Goal: Task Accomplishment & Management: Use online tool/utility

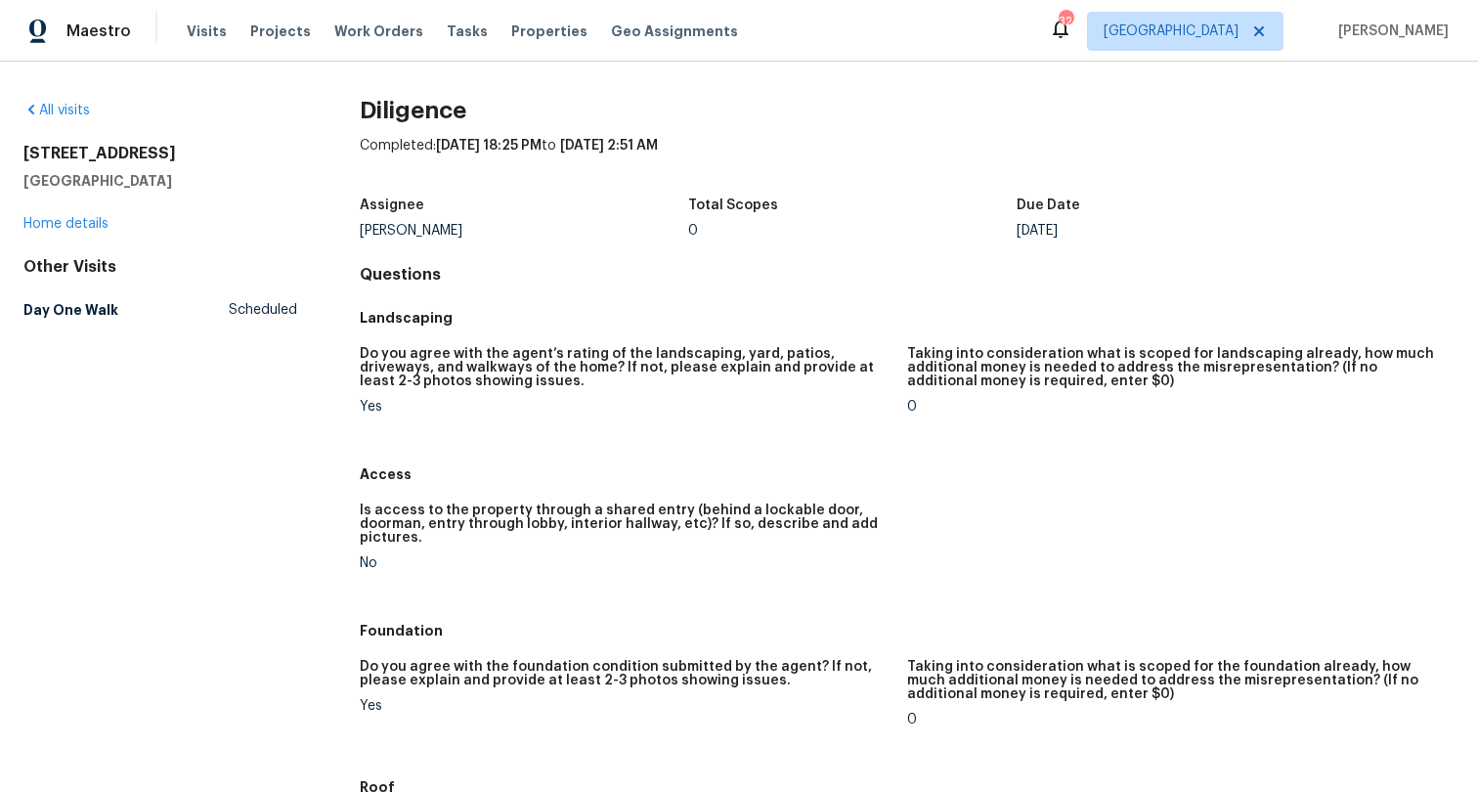
click at [446, 117] on h2 "Diligence" at bounding box center [907, 111] width 1095 height 20
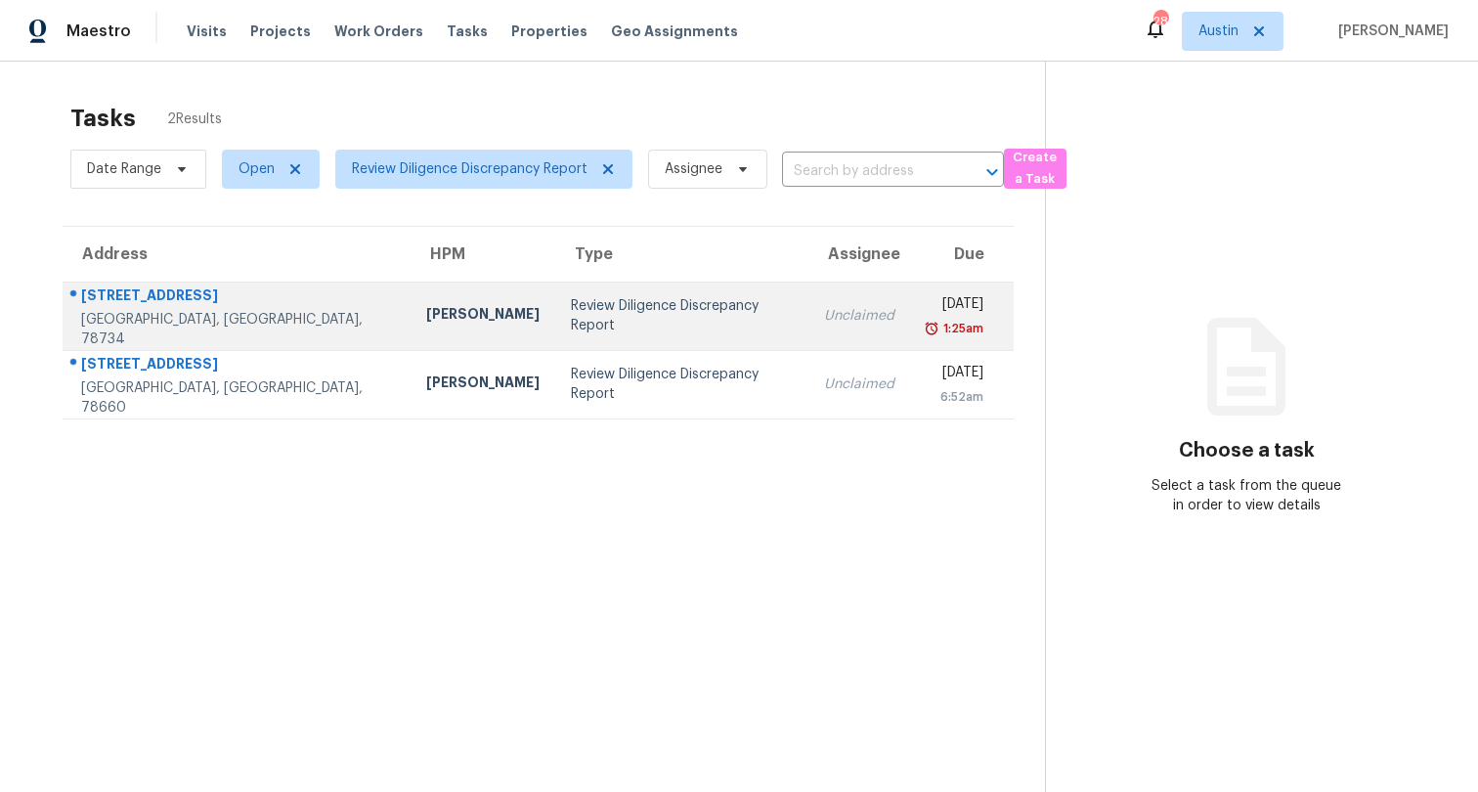
click at [555, 328] on td "Review Diligence Discrepancy Report" at bounding box center [681, 315] width 253 height 68
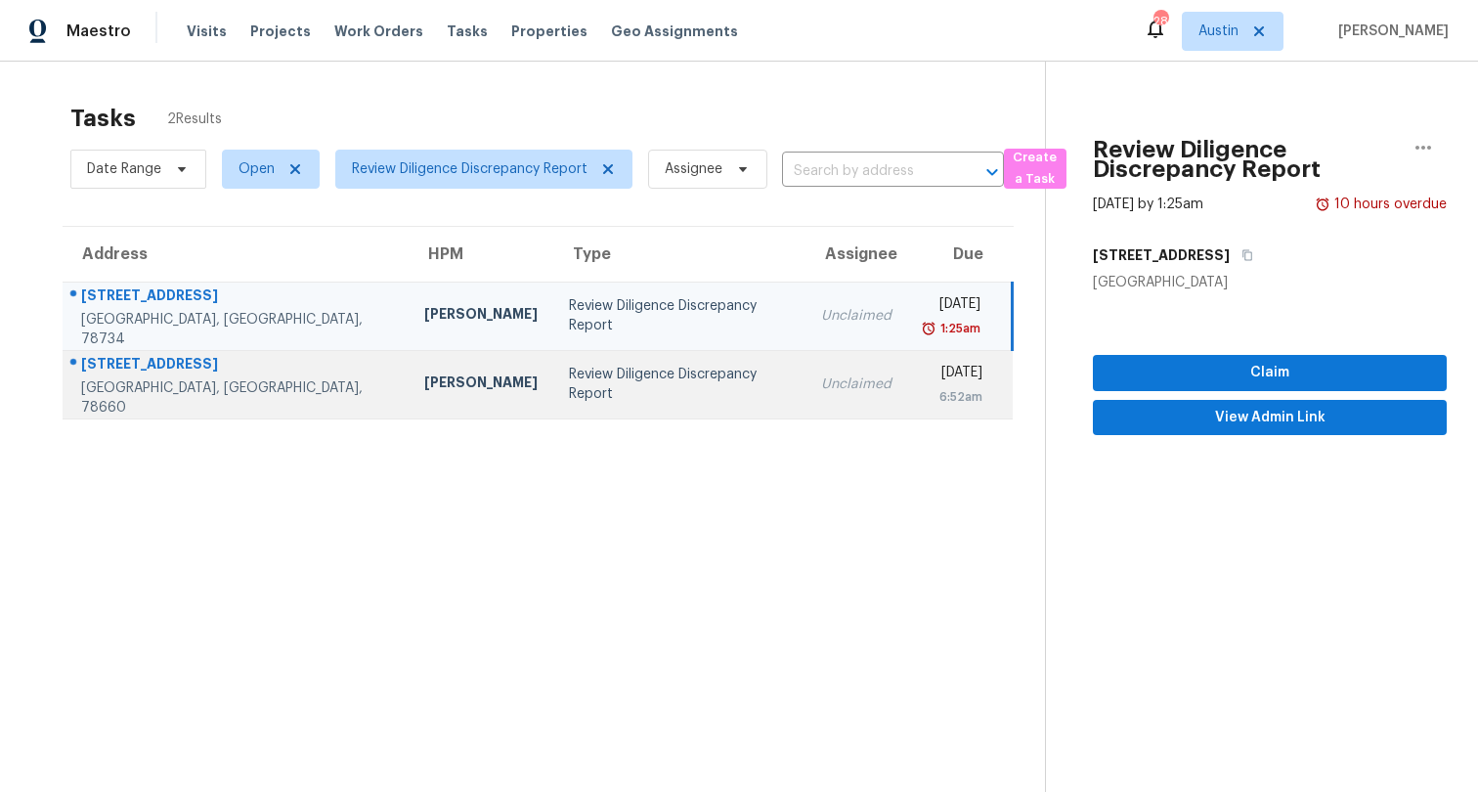
click at [569, 379] on div "Review Diligence Discrepancy Report" at bounding box center [679, 384] width 221 height 39
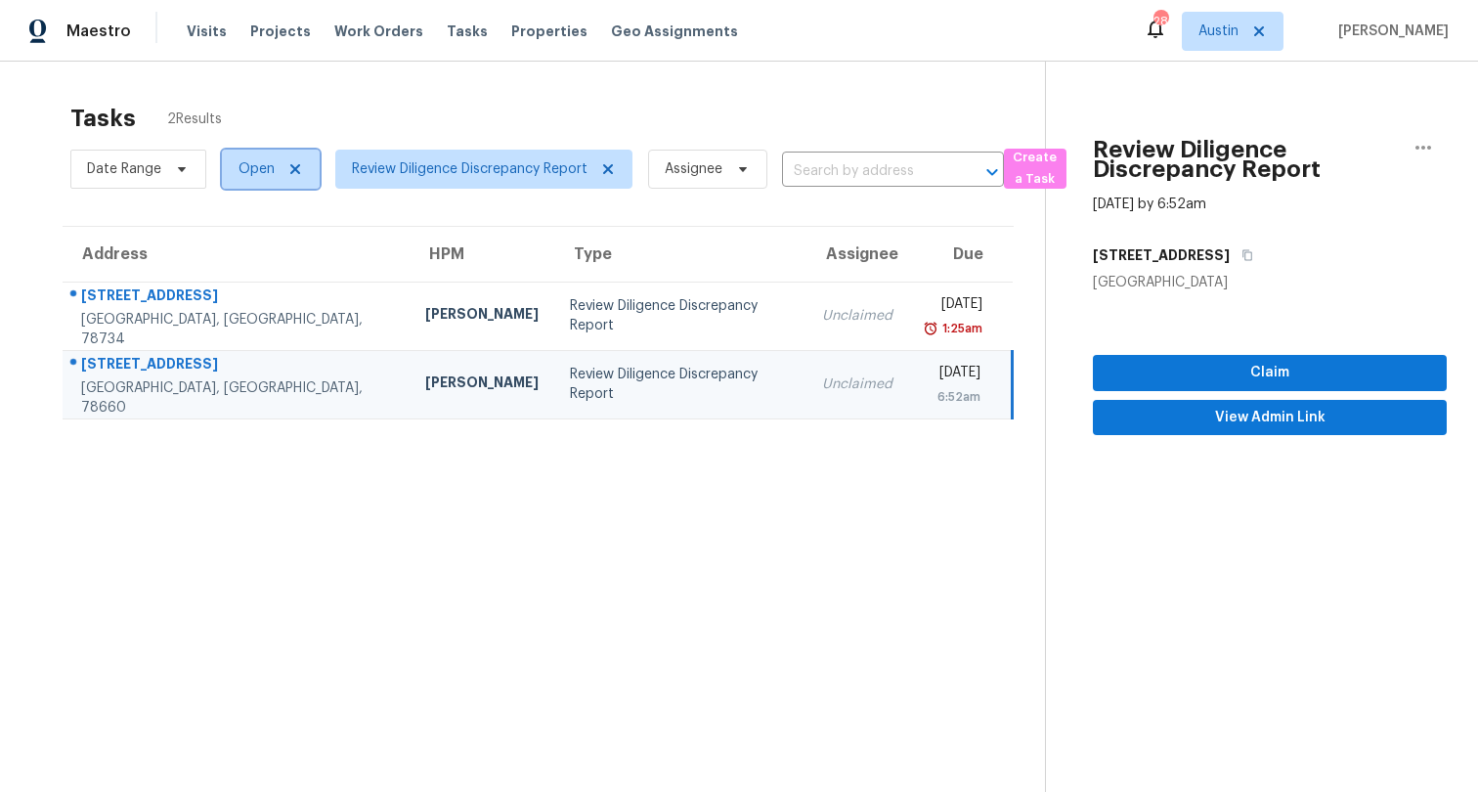
click at [254, 169] on span "Open" at bounding box center [256, 169] width 36 height 20
click at [256, 249] on label "Closed" at bounding box center [268, 252] width 70 height 20
click at [245, 249] on input "Closed" at bounding box center [239, 248] width 13 height 13
checkbox input "true"
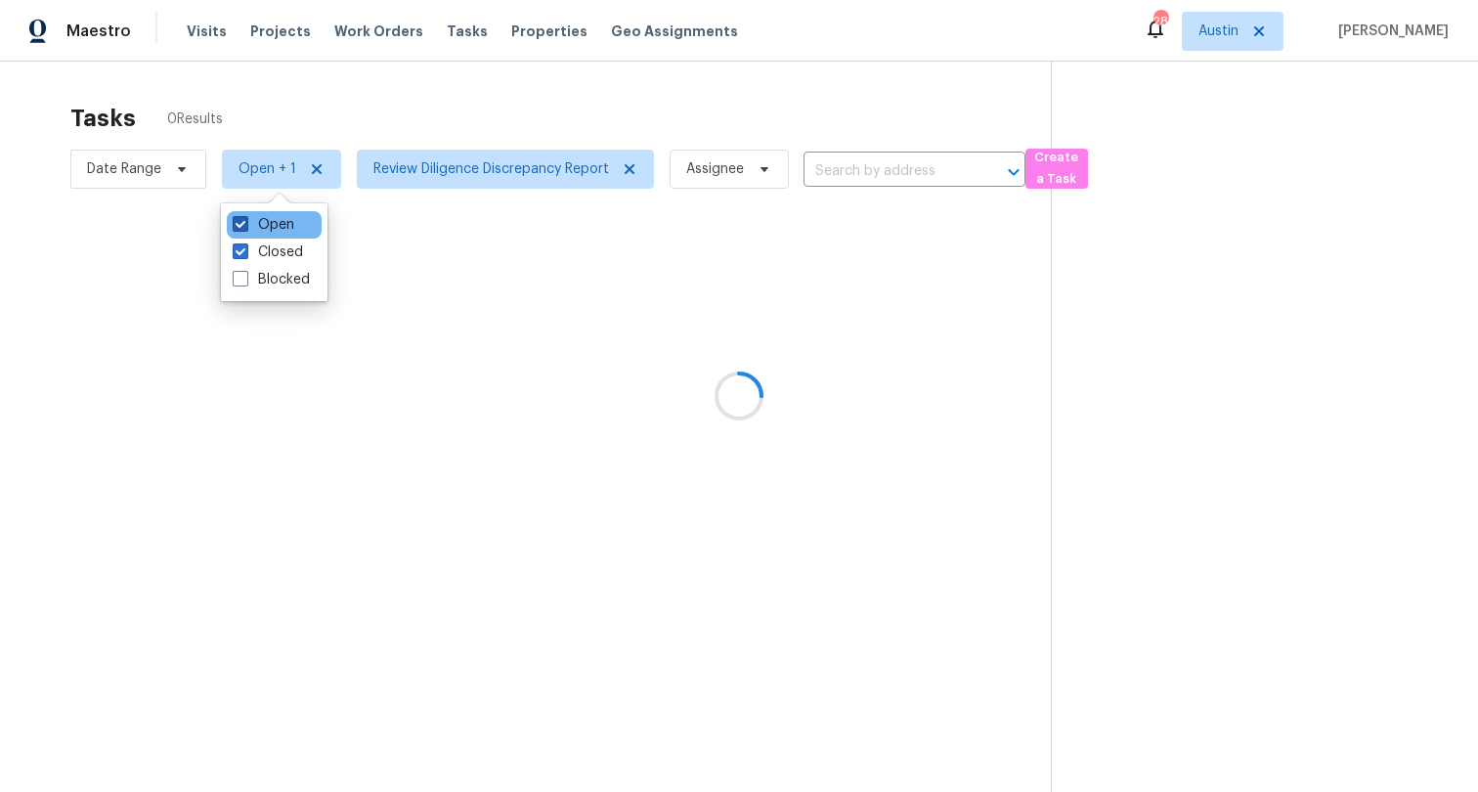
click at [261, 221] on label "Open" at bounding box center [264, 225] width 62 height 20
click at [245, 221] on input "Open" at bounding box center [239, 221] width 13 height 13
checkbox input "false"
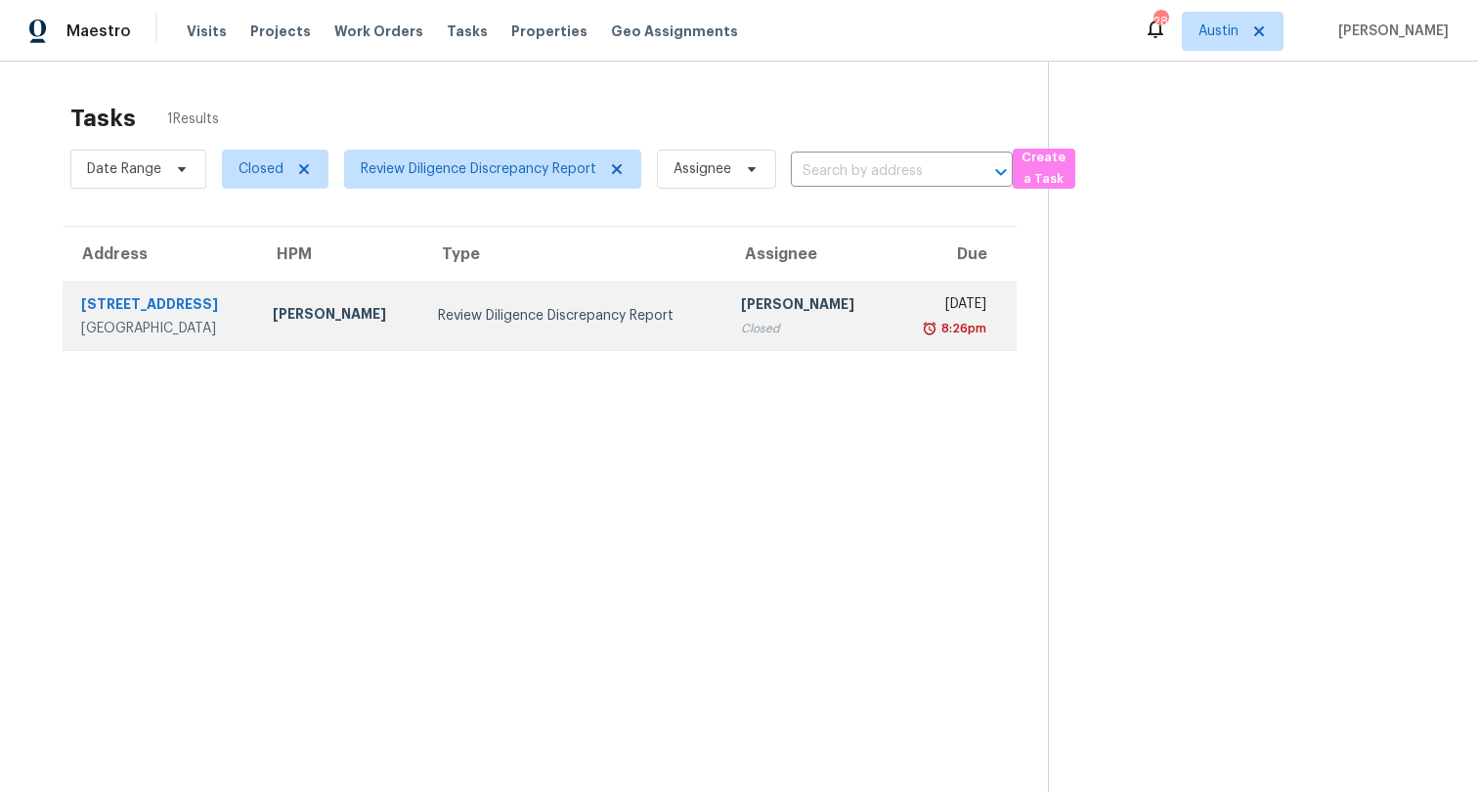
click at [488, 321] on div "Review Diligence Discrepancy Report" at bounding box center [574, 316] width 273 height 20
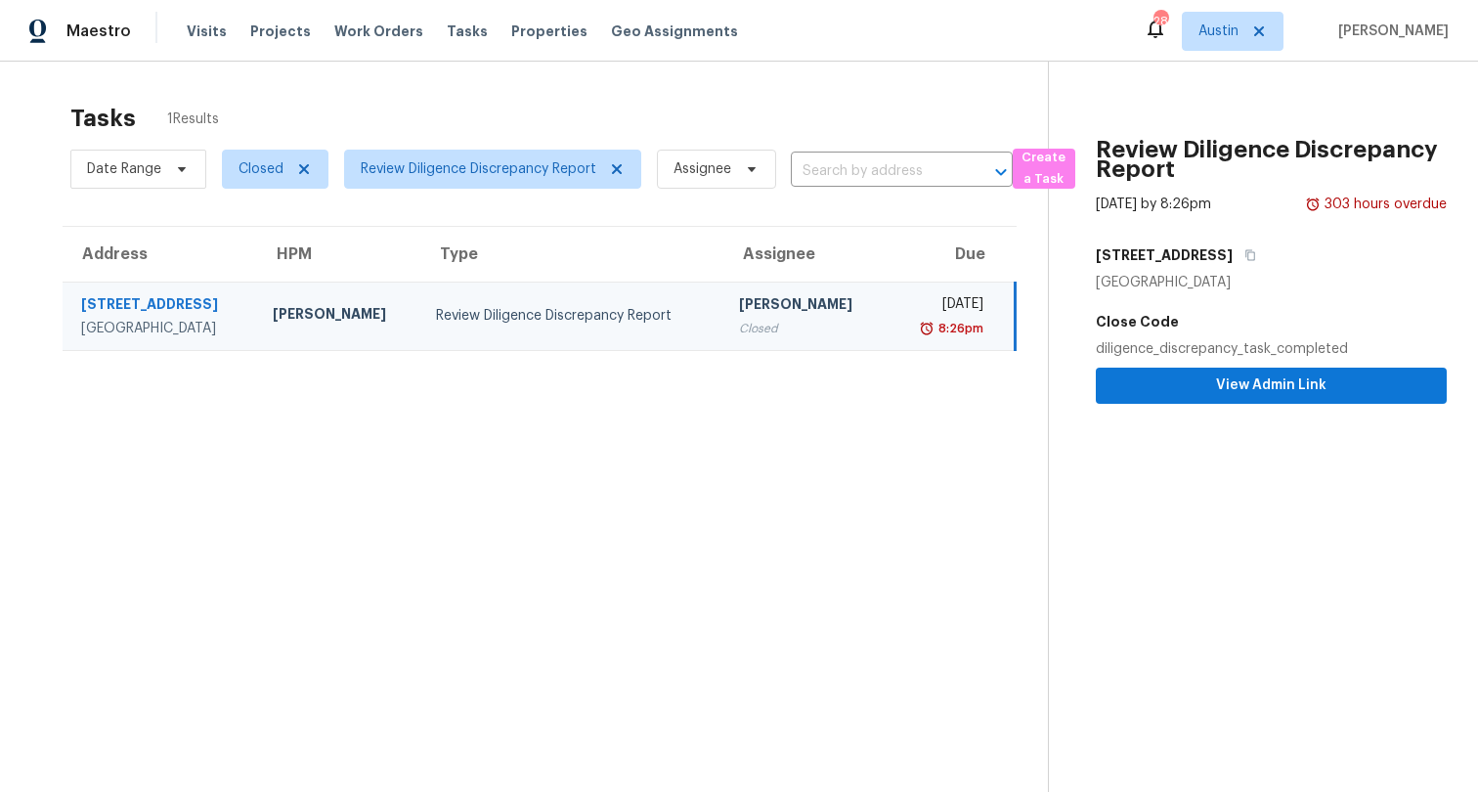
click at [1267, 341] on div "diligence_discrepancy_task_completed" at bounding box center [1271, 349] width 351 height 20
click at [1282, 341] on div "diligence_discrepancy_task_completed" at bounding box center [1271, 349] width 351 height 20
click at [1204, 396] on span "View Admin Link" at bounding box center [1271, 385] width 320 height 24
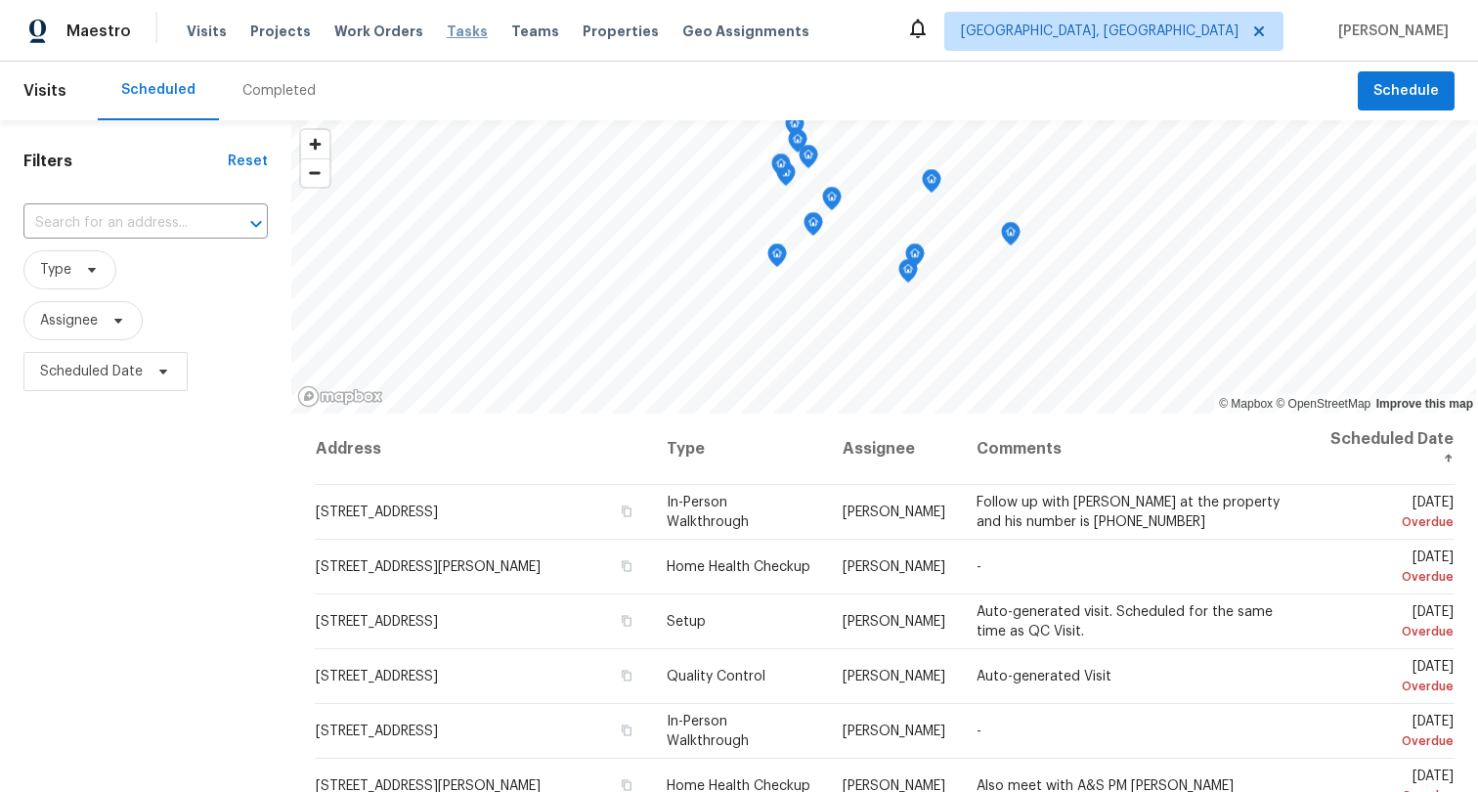
click at [448, 29] on span "Tasks" at bounding box center [467, 31] width 41 height 14
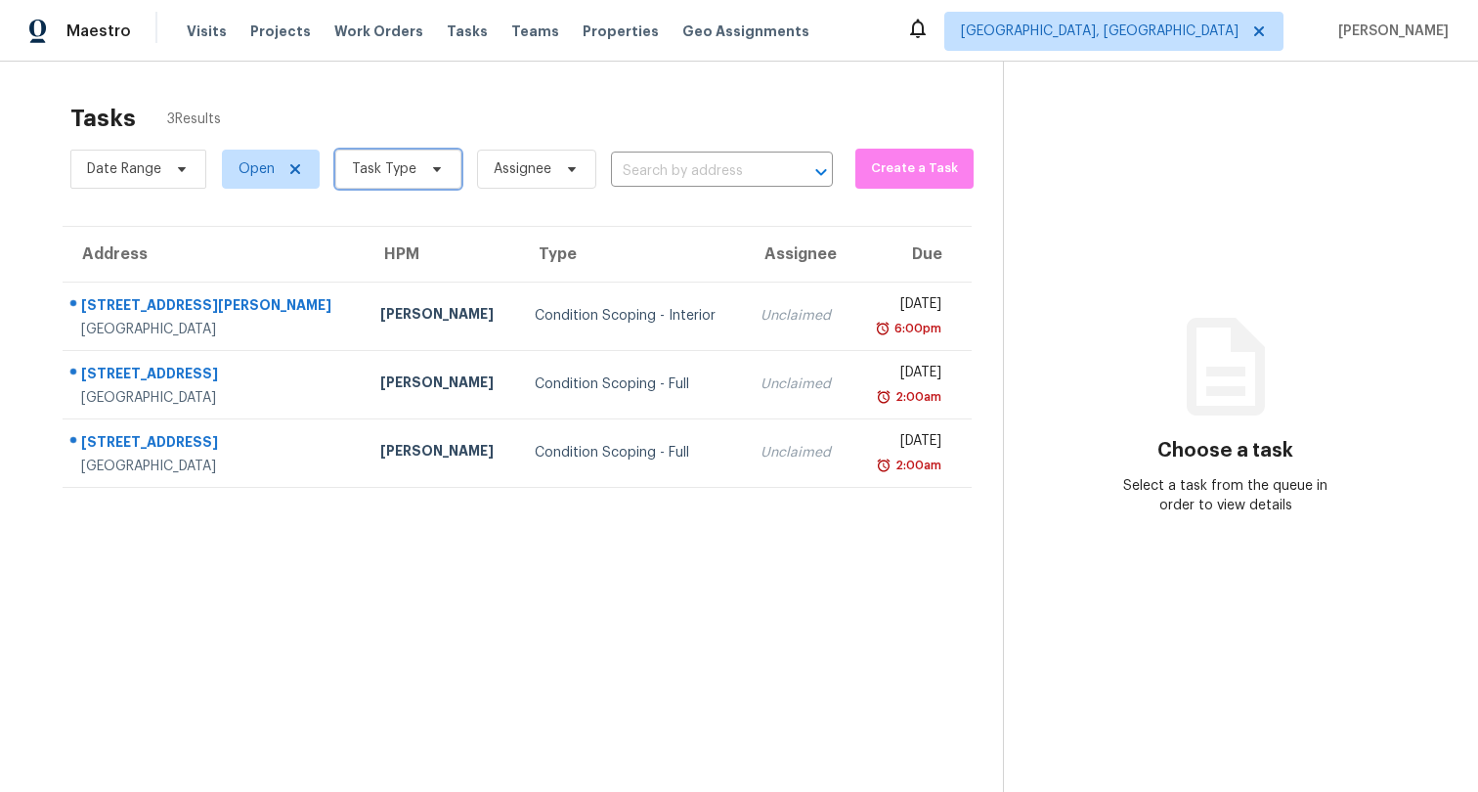
click at [373, 175] on span "Task Type" at bounding box center [384, 169] width 64 height 20
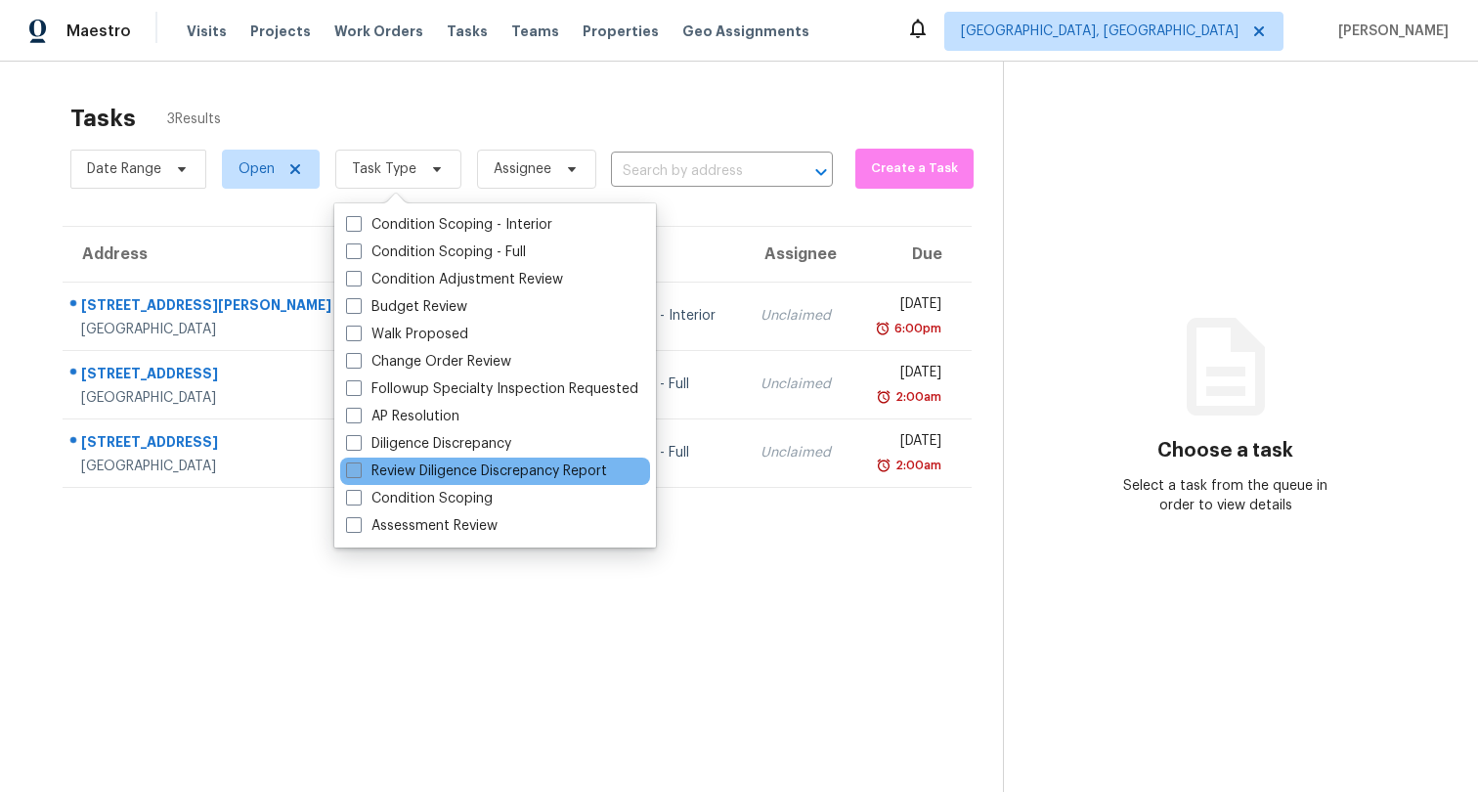
click at [439, 471] on label "Review Diligence Discrepancy Report" at bounding box center [476, 471] width 261 height 20
click at [359, 471] on input "Review Diligence Discrepancy Report" at bounding box center [352, 467] width 13 height 13
checkbox input "true"
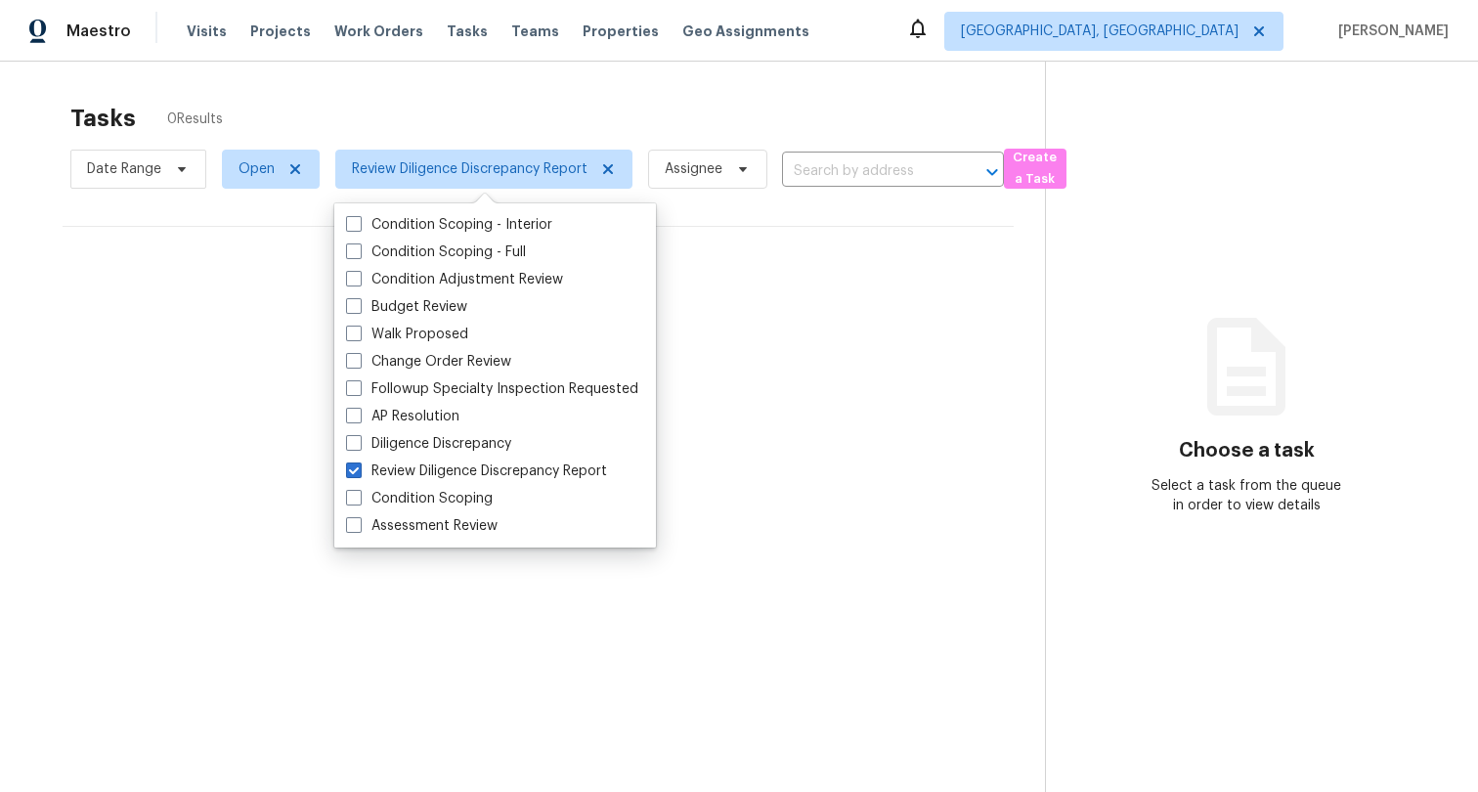
click at [617, 95] on div "Tasks 0 Results" at bounding box center [557, 118] width 974 height 51
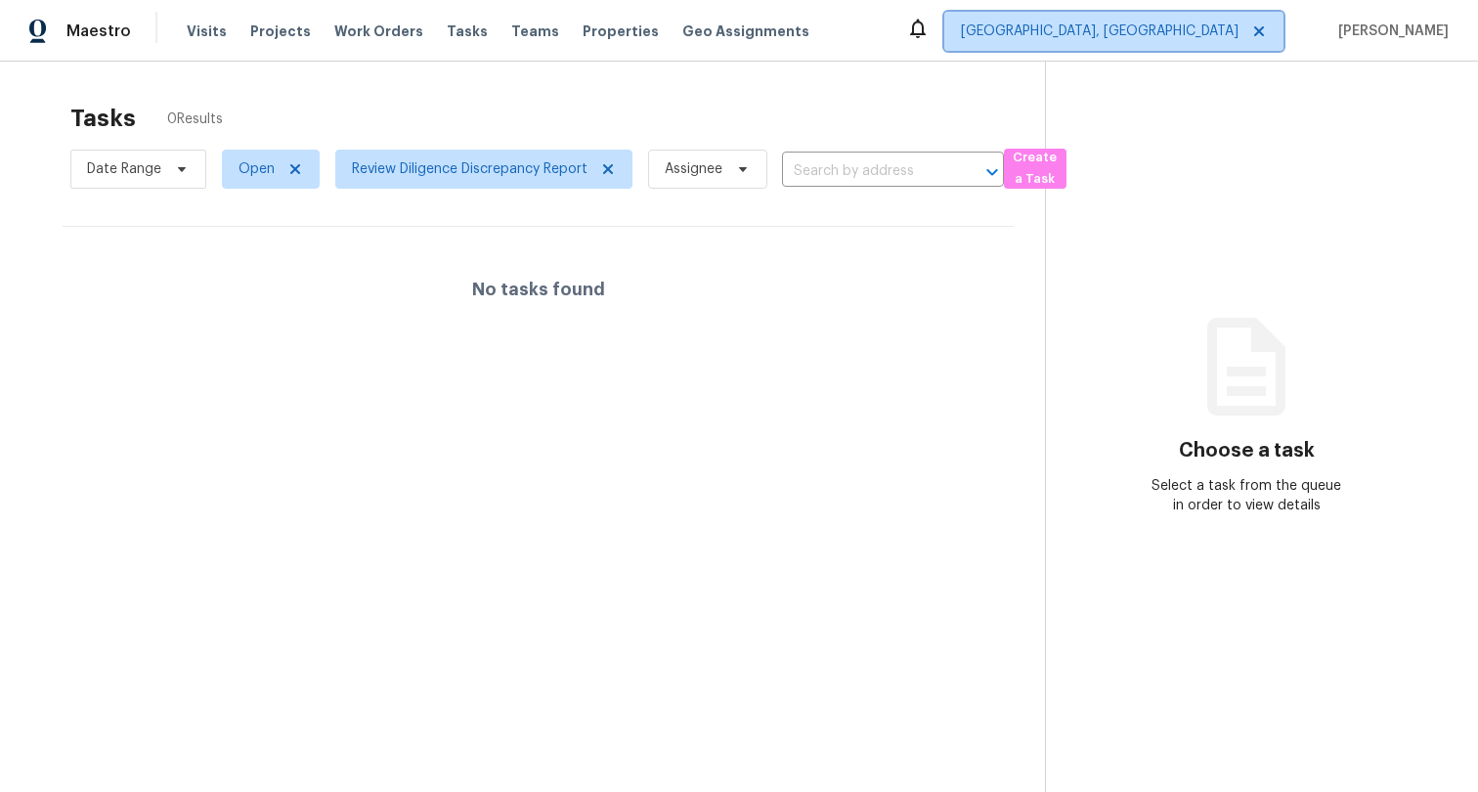
click at [1173, 34] on span "Albuquerque, NM" at bounding box center [1100, 31] width 278 height 20
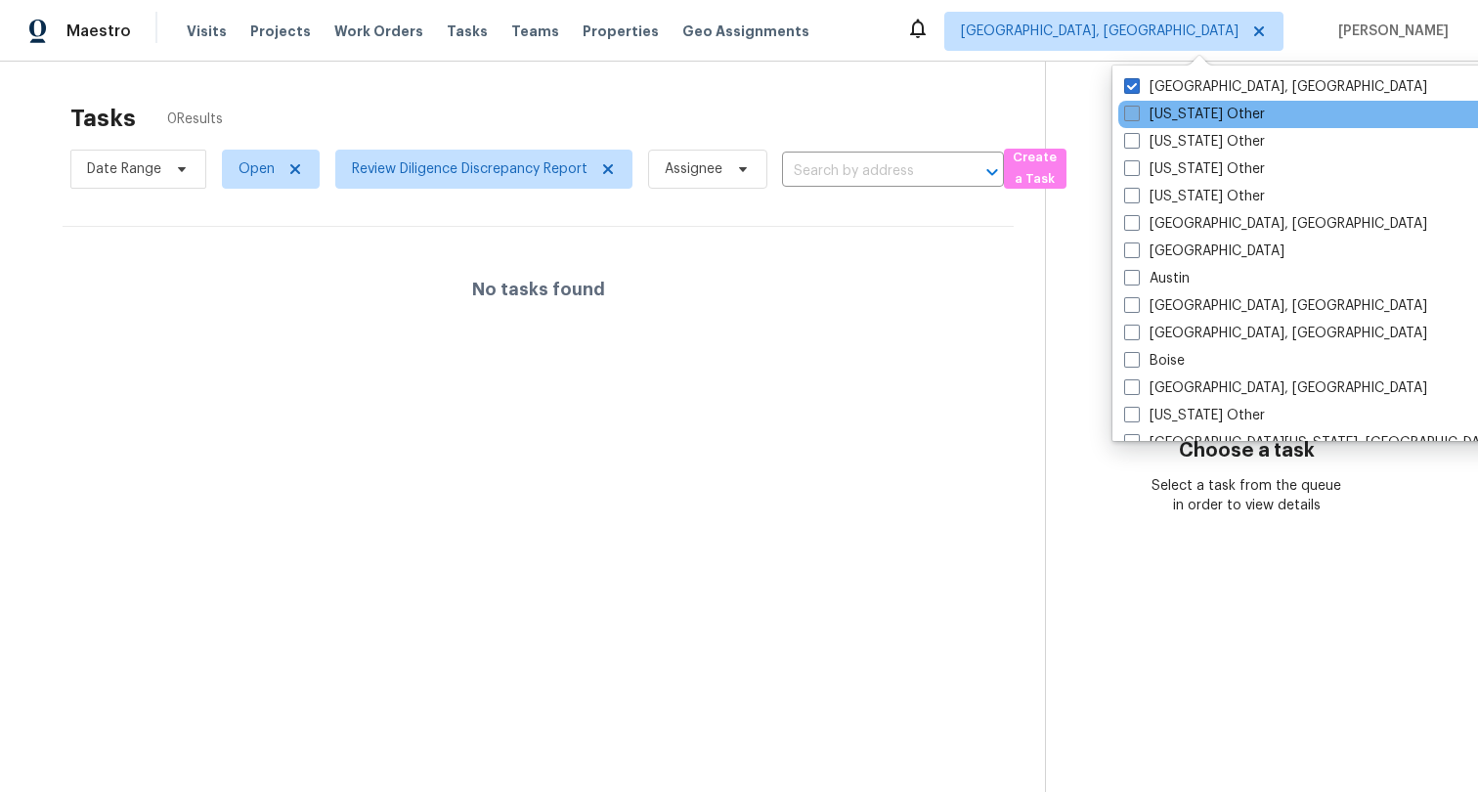
click at [1148, 118] on label "Alabama Other" at bounding box center [1194, 115] width 141 height 20
click at [1137, 117] on input "Alabama Other" at bounding box center [1130, 111] width 13 height 13
checkbox input "true"
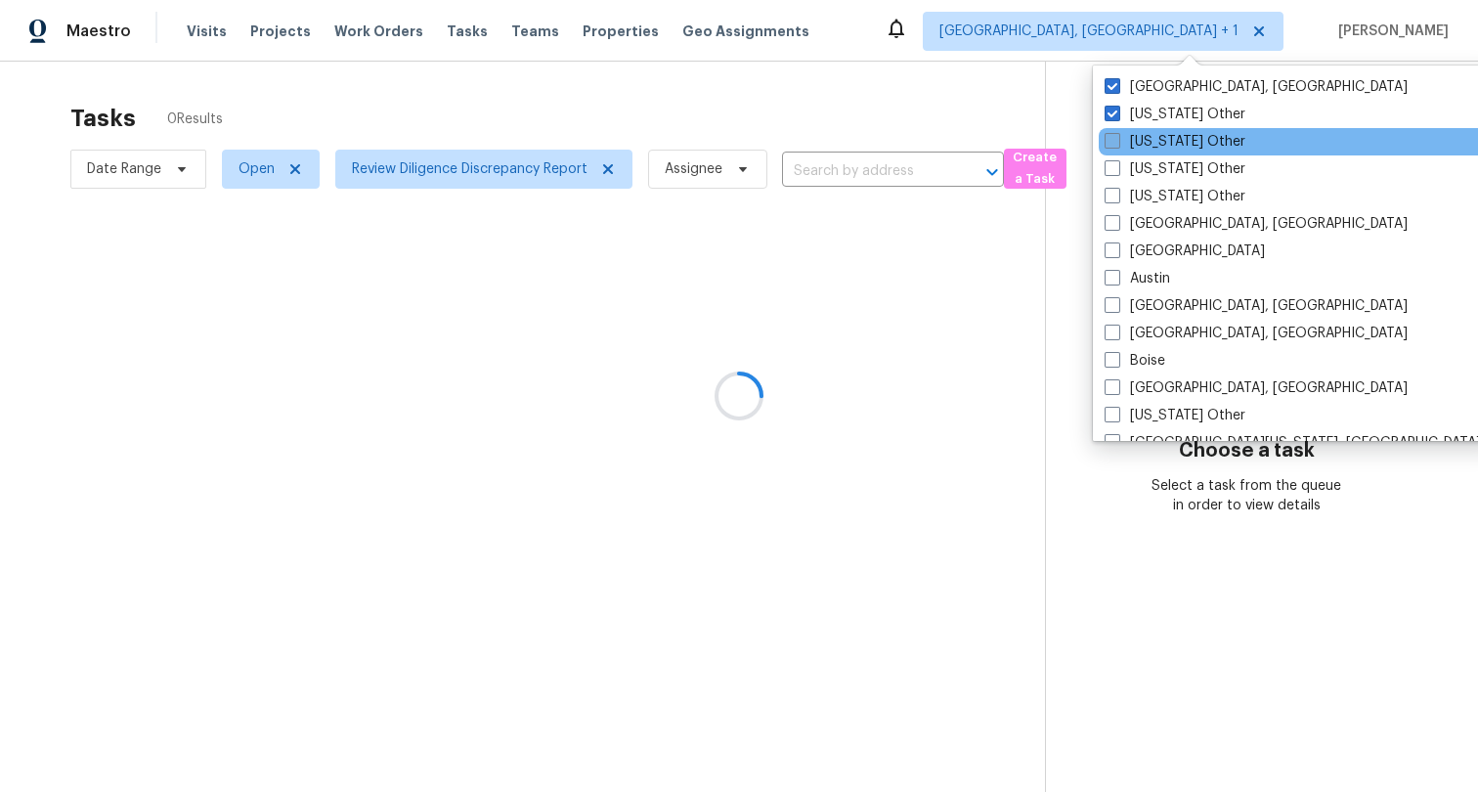
click at [1148, 150] on label "Alaska Other" at bounding box center [1174, 142] width 141 height 20
click at [1117, 145] on input "Alaska Other" at bounding box center [1110, 138] width 13 height 13
checkbox input "true"
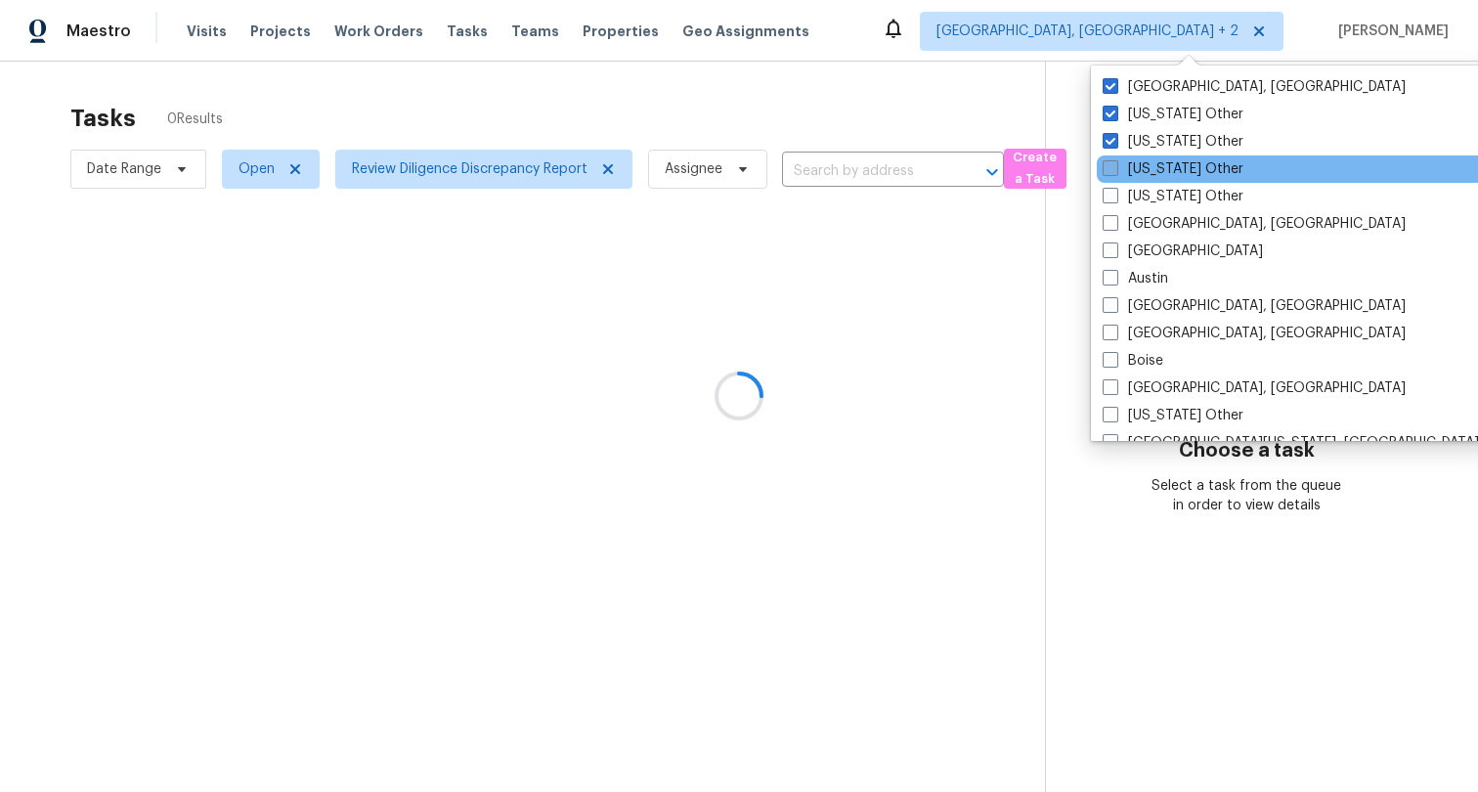
click at [1148, 172] on label "Arizona Other" at bounding box center [1172, 169] width 141 height 20
click at [1115, 172] on input "Arizona Other" at bounding box center [1108, 165] width 13 height 13
checkbox input "true"
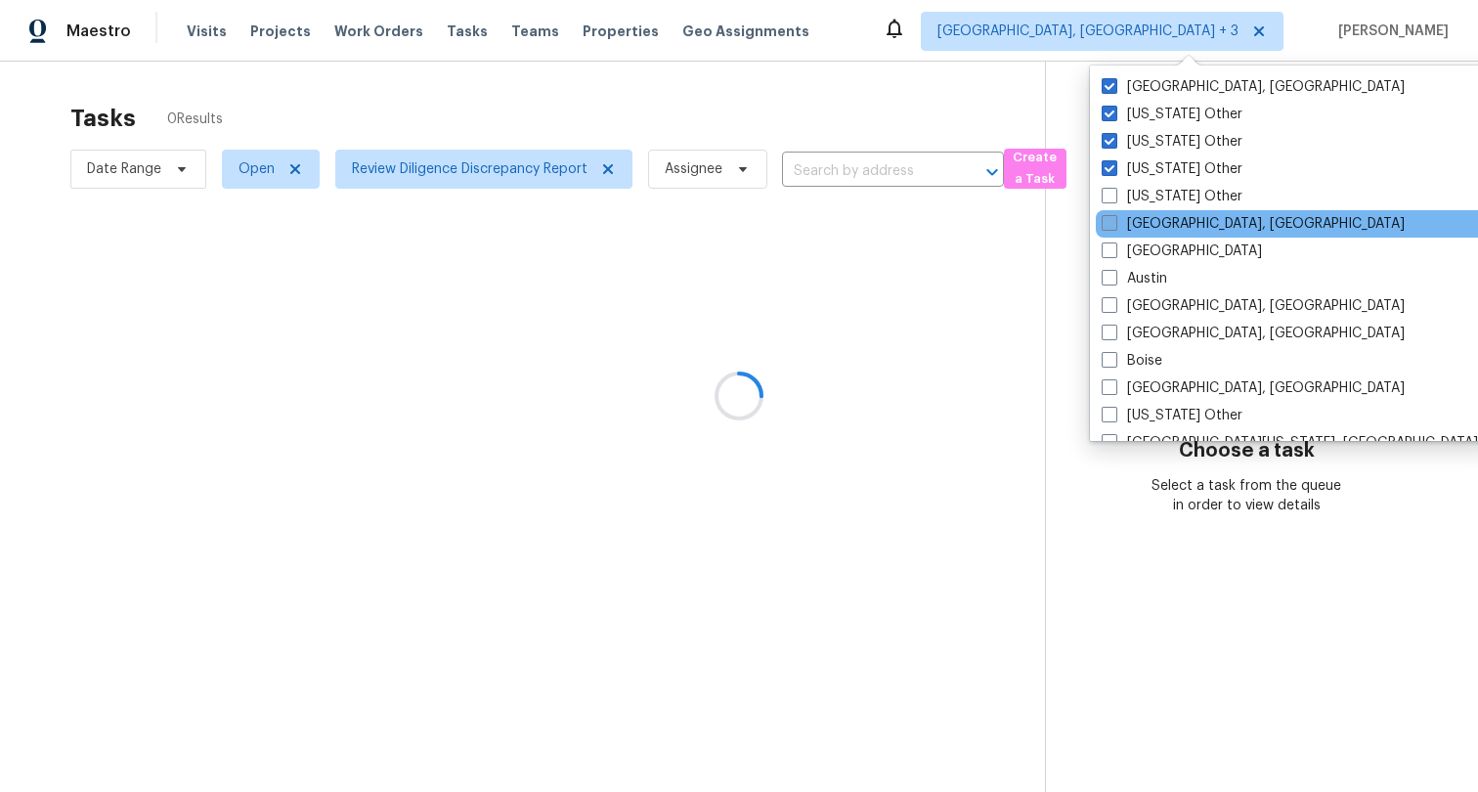
click at [1148, 225] on label "Asheville, NC" at bounding box center [1252, 224] width 303 height 20
click at [1114, 225] on input "Asheville, NC" at bounding box center [1107, 220] width 13 height 13
checkbox input "true"
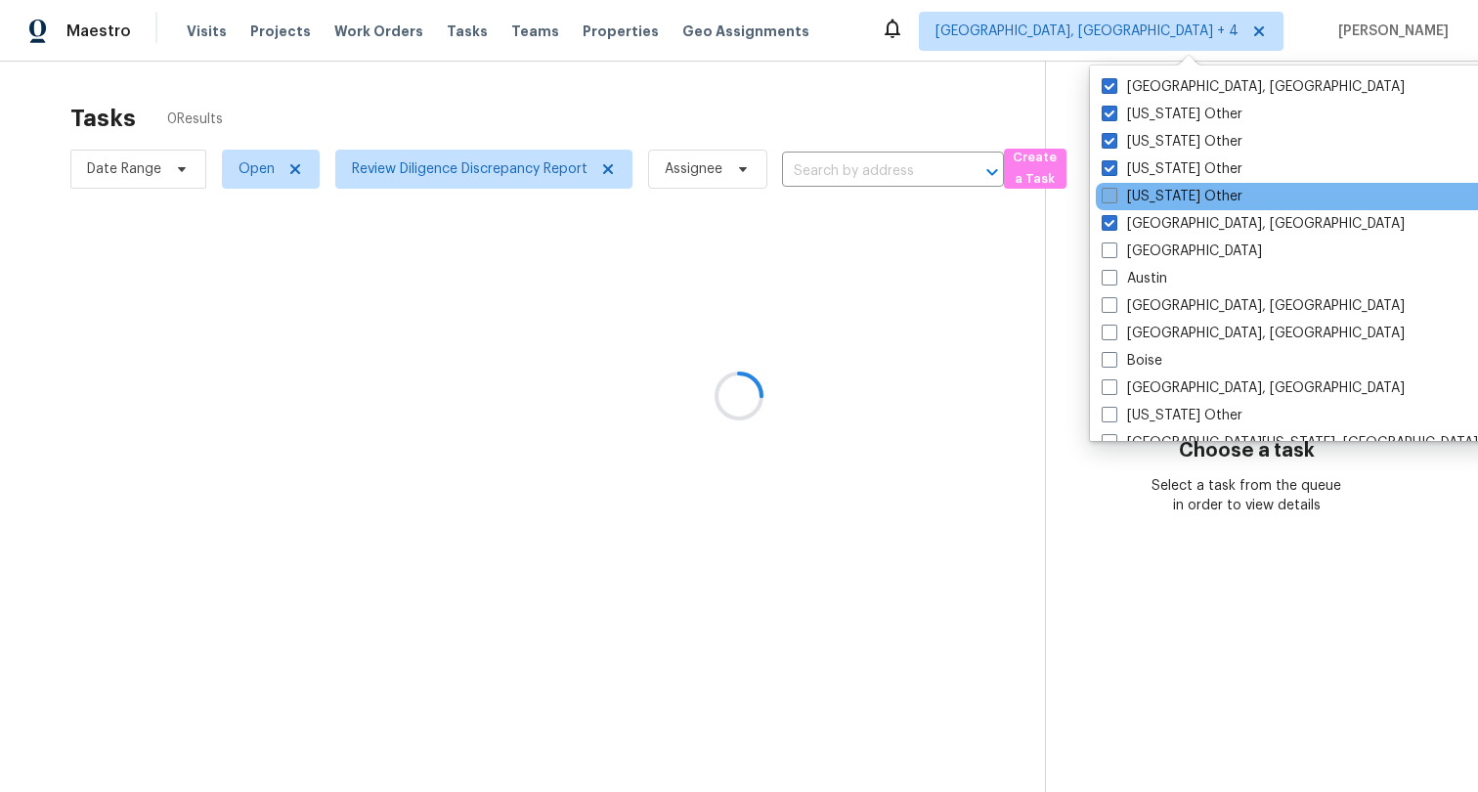
click at [1159, 193] on label "Arkansas Other" at bounding box center [1171, 197] width 141 height 20
click at [1114, 193] on input "Arkansas Other" at bounding box center [1107, 193] width 13 height 13
checkbox input "true"
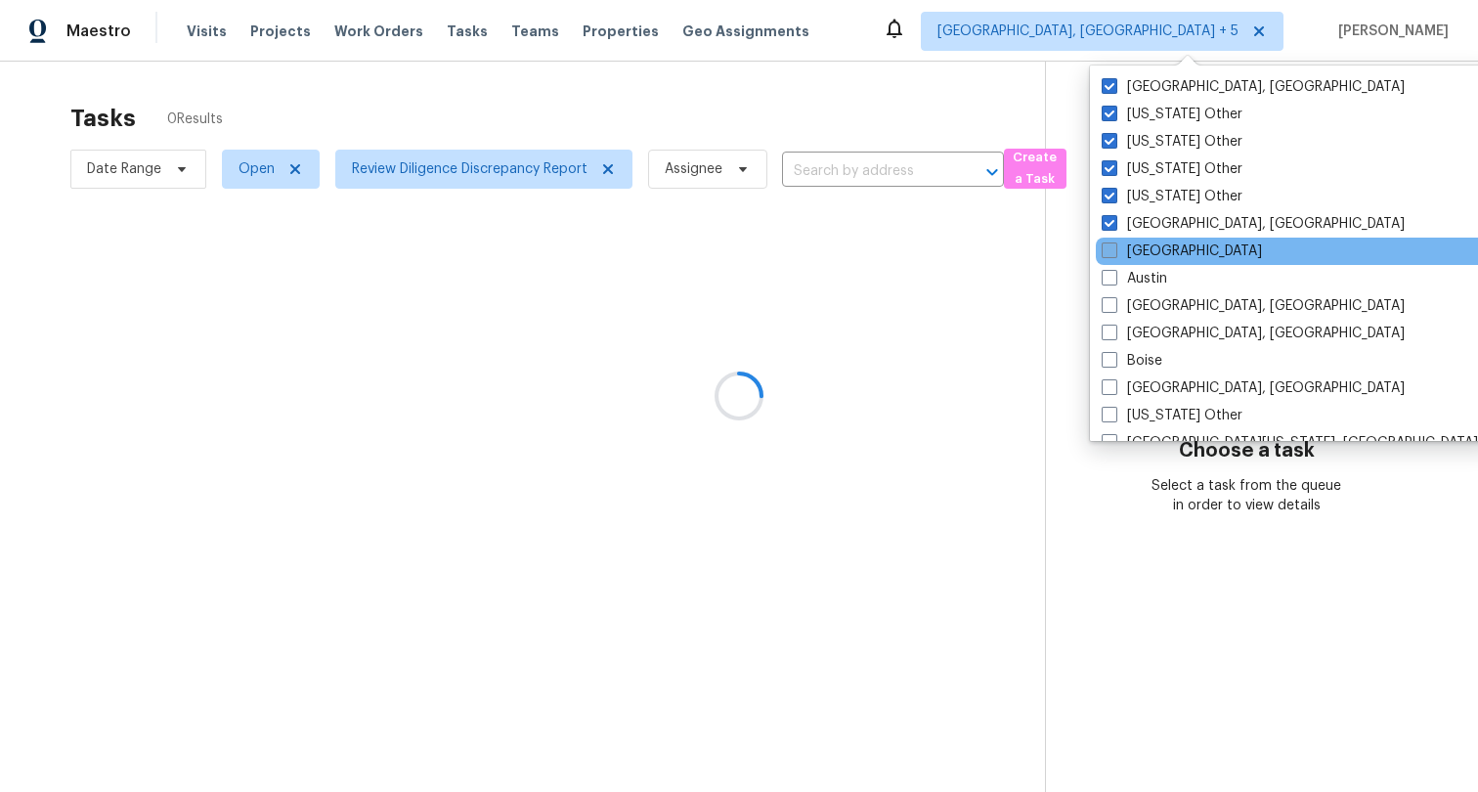
click at [1157, 253] on label "Atlanta" at bounding box center [1181, 251] width 160 height 20
click at [1114, 253] on input "Atlanta" at bounding box center [1107, 247] width 13 height 13
checkbox input "true"
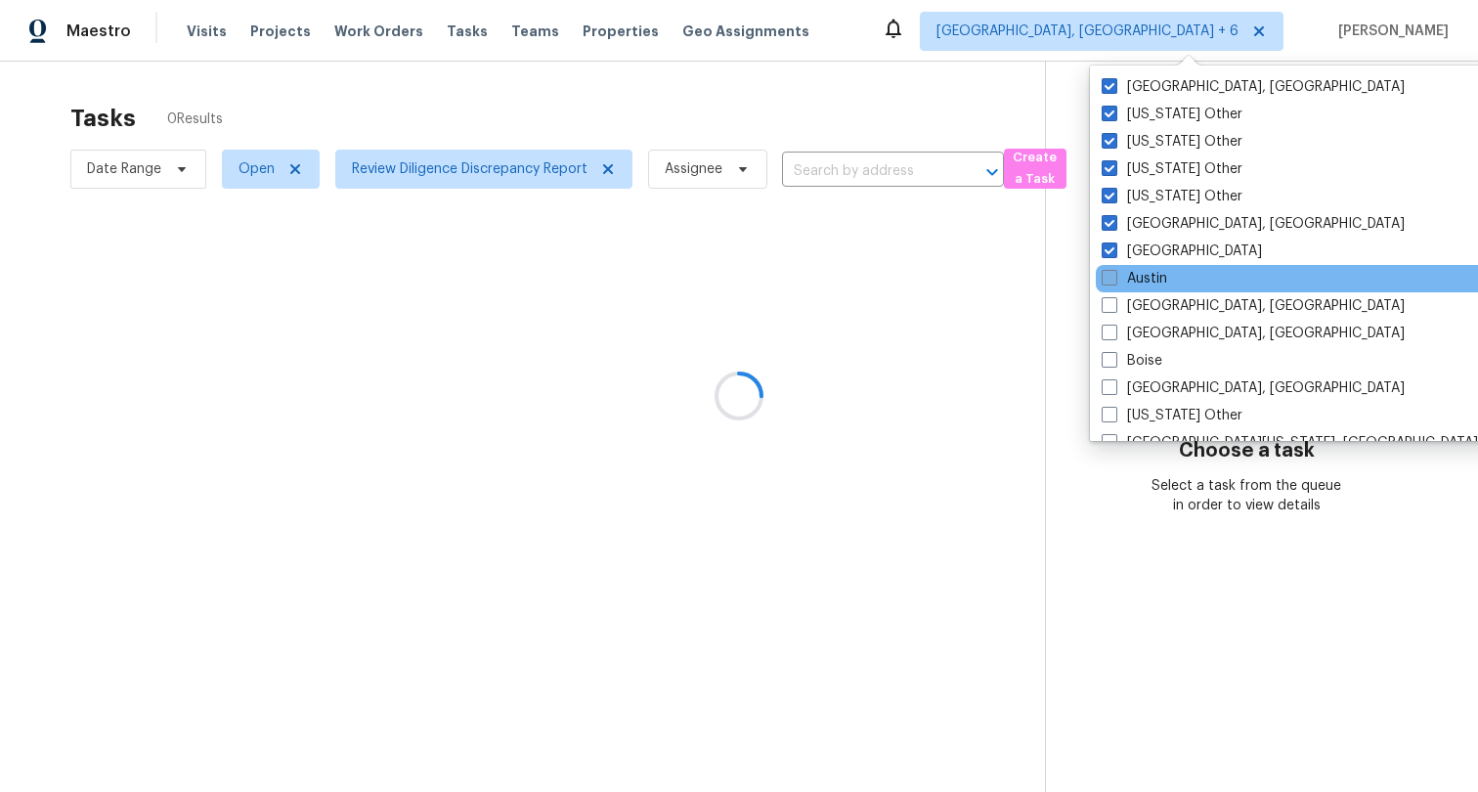
click at [1157, 279] on label "Austin" at bounding box center [1133, 279] width 65 height 20
click at [1114, 279] on input "Austin" at bounding box center [1107, 275] width 13 height 13
checkbox input "true"
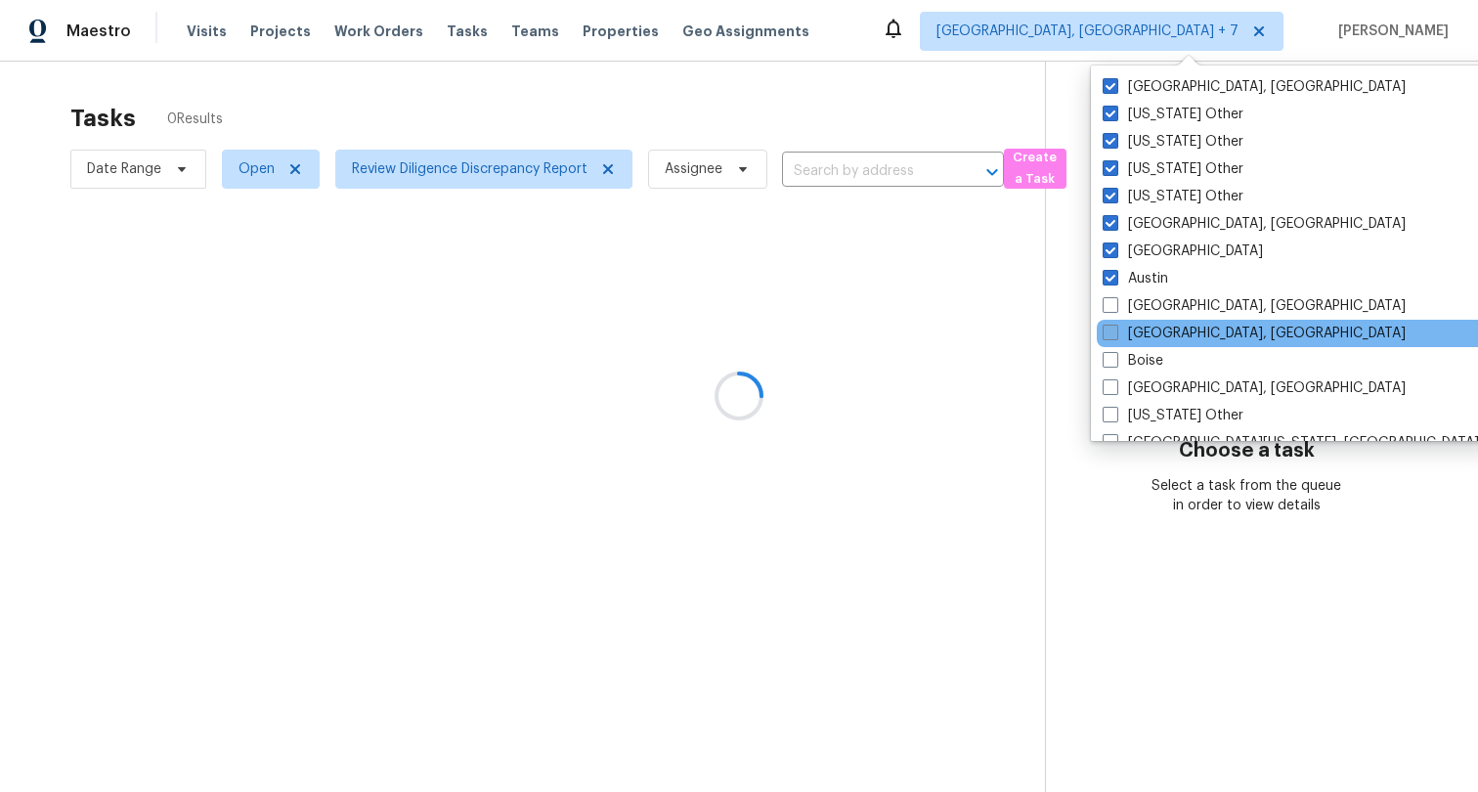
click at [1157, 328] on label "Birmingham, AL" at bounding box center [1253, 333] width 303 height 20
click at [1115, 328] on input "Birmingham, AL" at bounding box center [1108, 329] width 13 height 13
checkbox input "true"
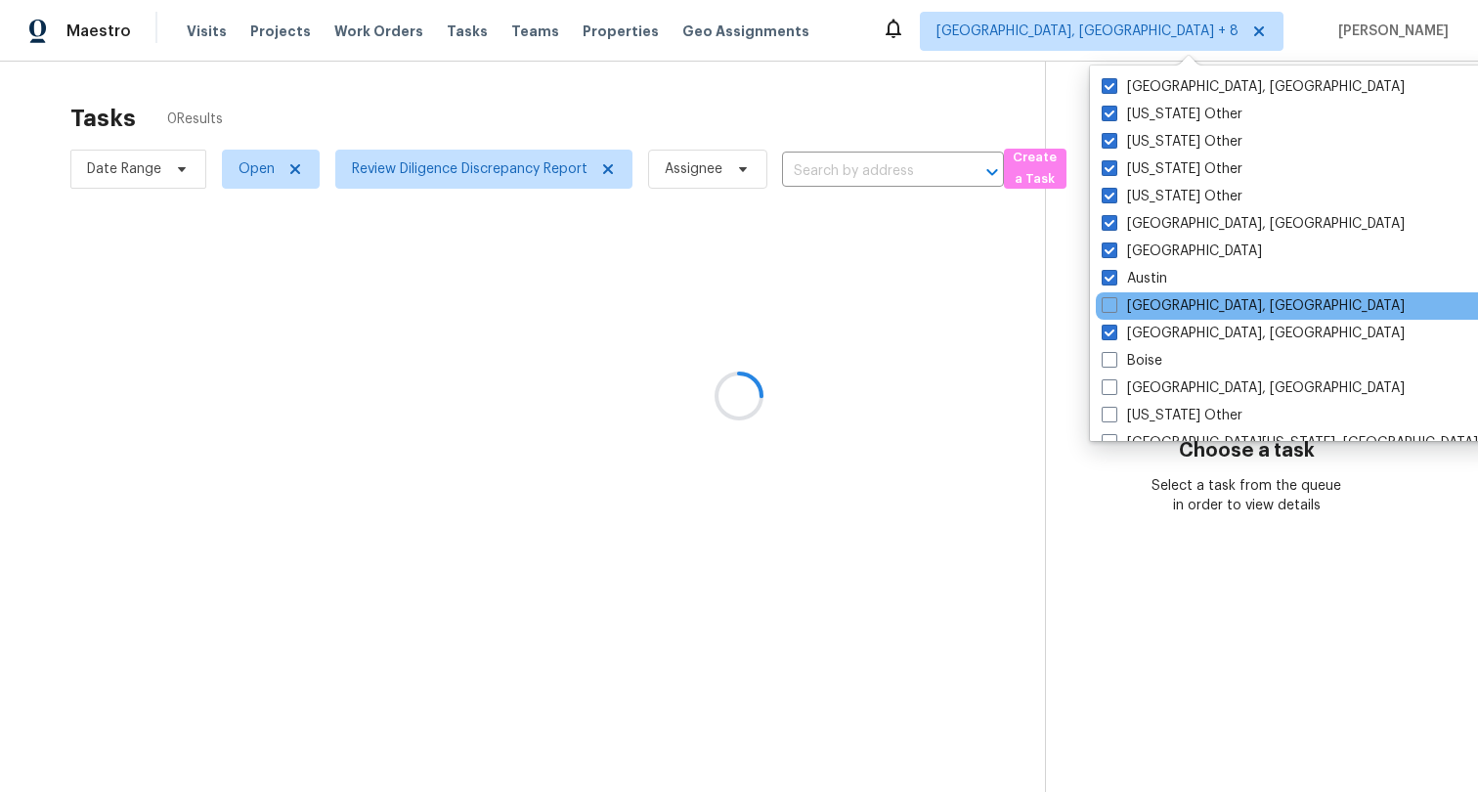
click at [1168, 292] on div "Baltimore, MD" at bounding box center [1293, 305] width 394 height 27
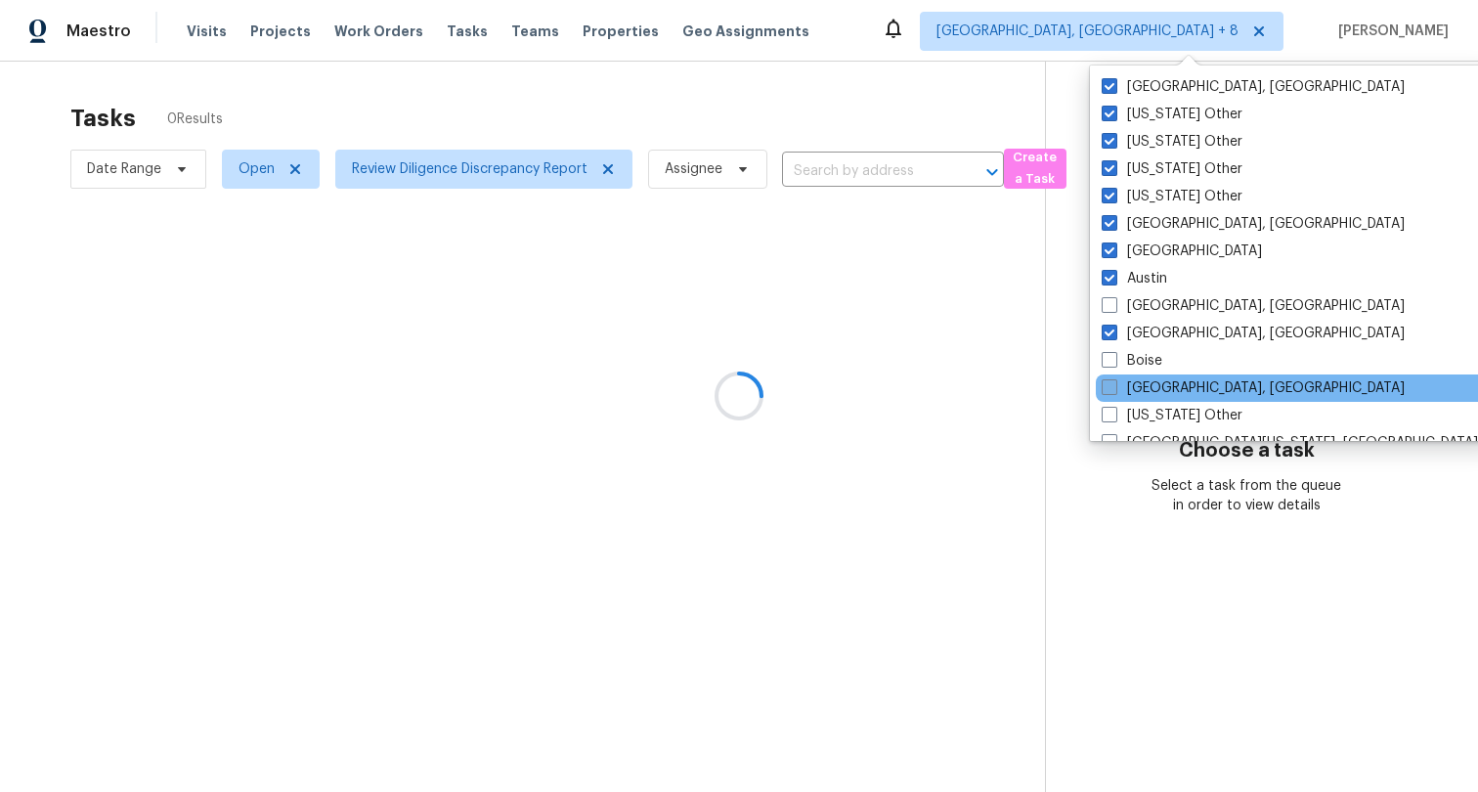
click at [1164, 388] on label "Boston, MA" at bounding box center [1252, 388] width 303 height 20
click at [1114, 388] on input "Boston, MA" at bounding box center [1107, 384] width 13 height 13
checkbox input "true"
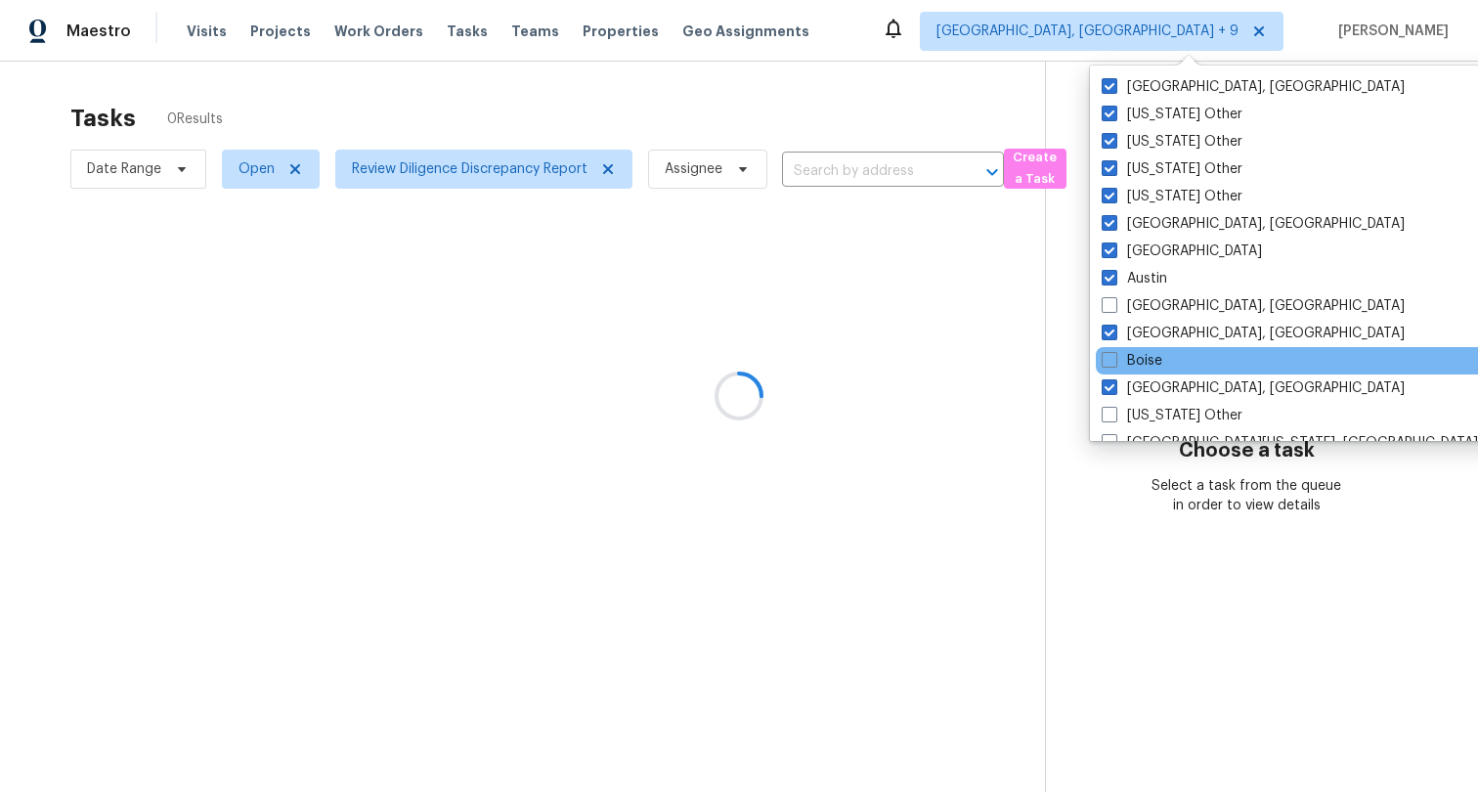
click at [1162, 367] on div "Boise" at bounding box center [1293, 360] width 394 height 27
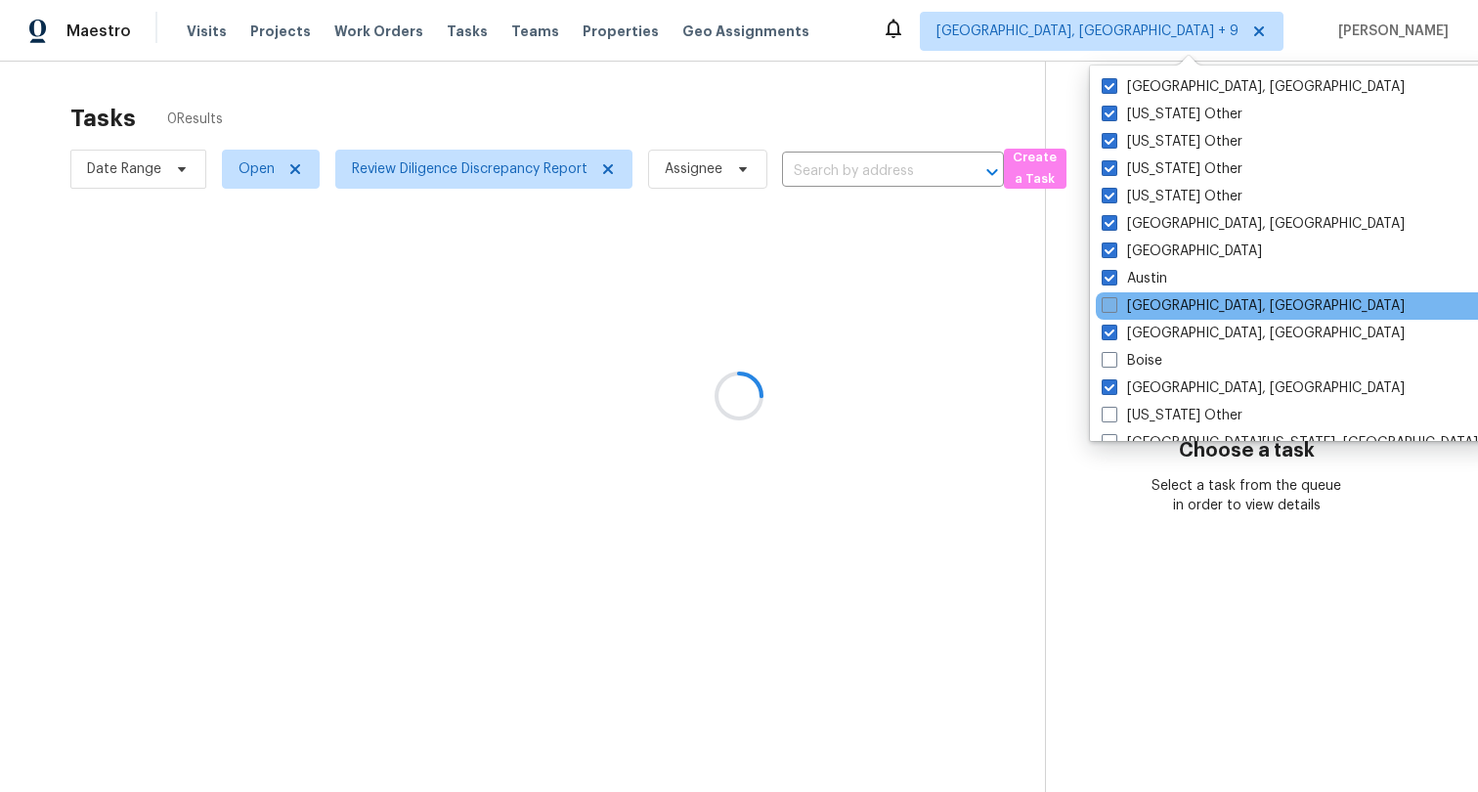
click at [1164, 297] on label "Baltimore, MD" at bounding box center [1252, 306] width 303 height 20
click at [1114, 297] on input "Baltimore, MD" at bounding box center [1107, 302] width 13 height 13
checkbox input "true"
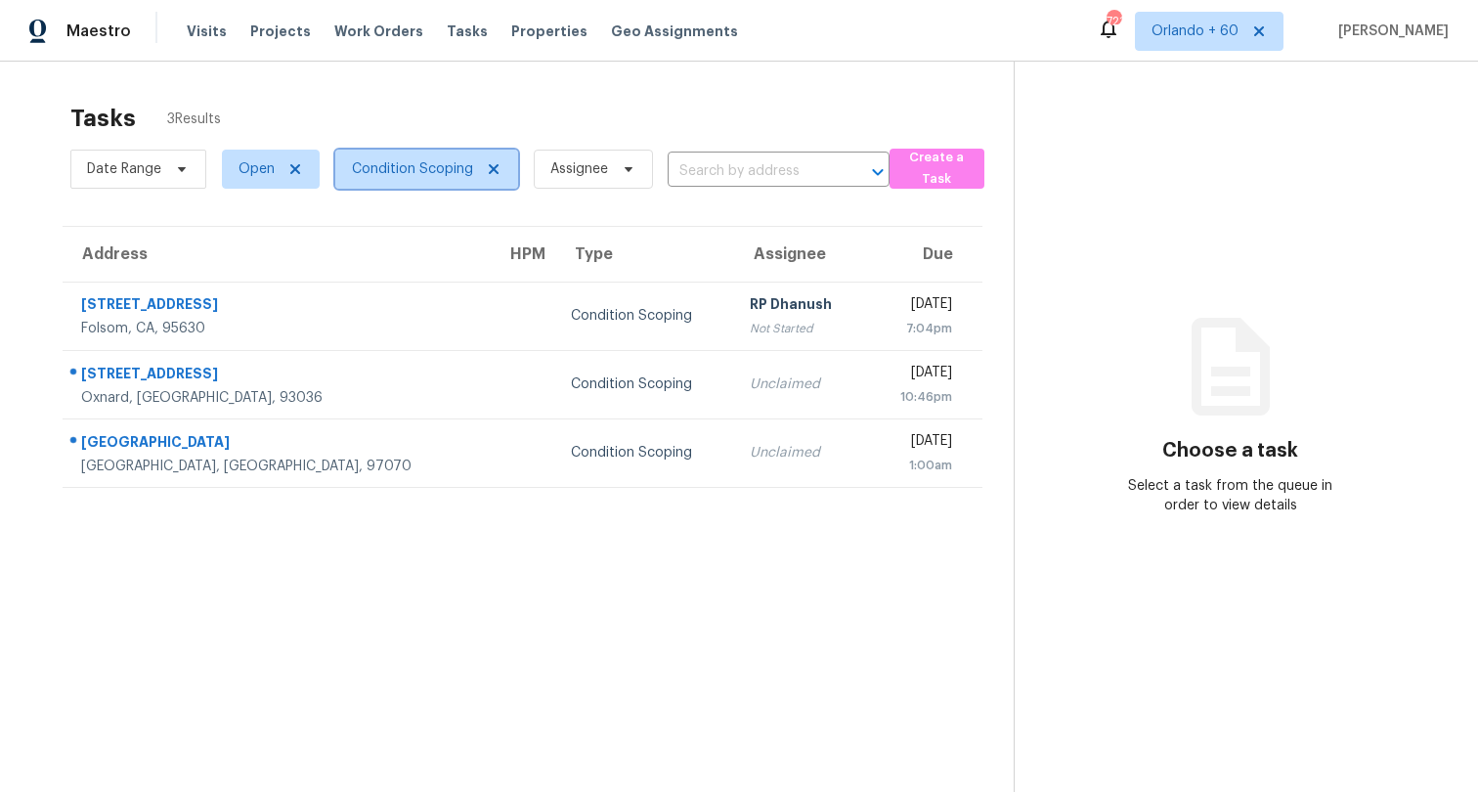
click at [411, 165] on span "Condition Scoping" at bounding box center [412, 169] width 121 height 20
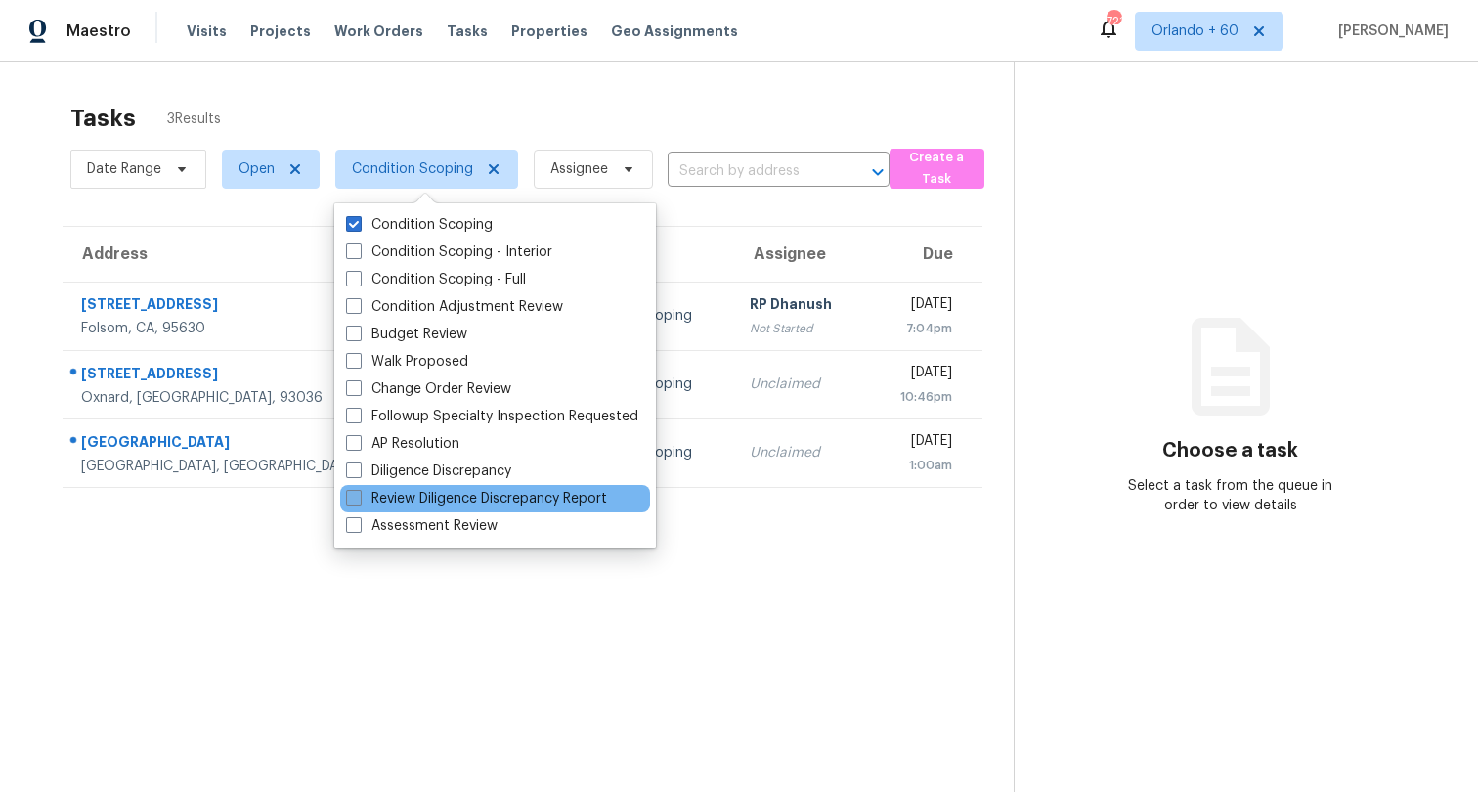
click at [457, 503] on label "Review Diligence Discrepancy Report" at bounding box center [476, 499] width 261 height 20
click at [359, 501] on input "Review Diligence Discrepancy Report" at bounding box center [352, 495] width 13 height 13
checkbox input "true"
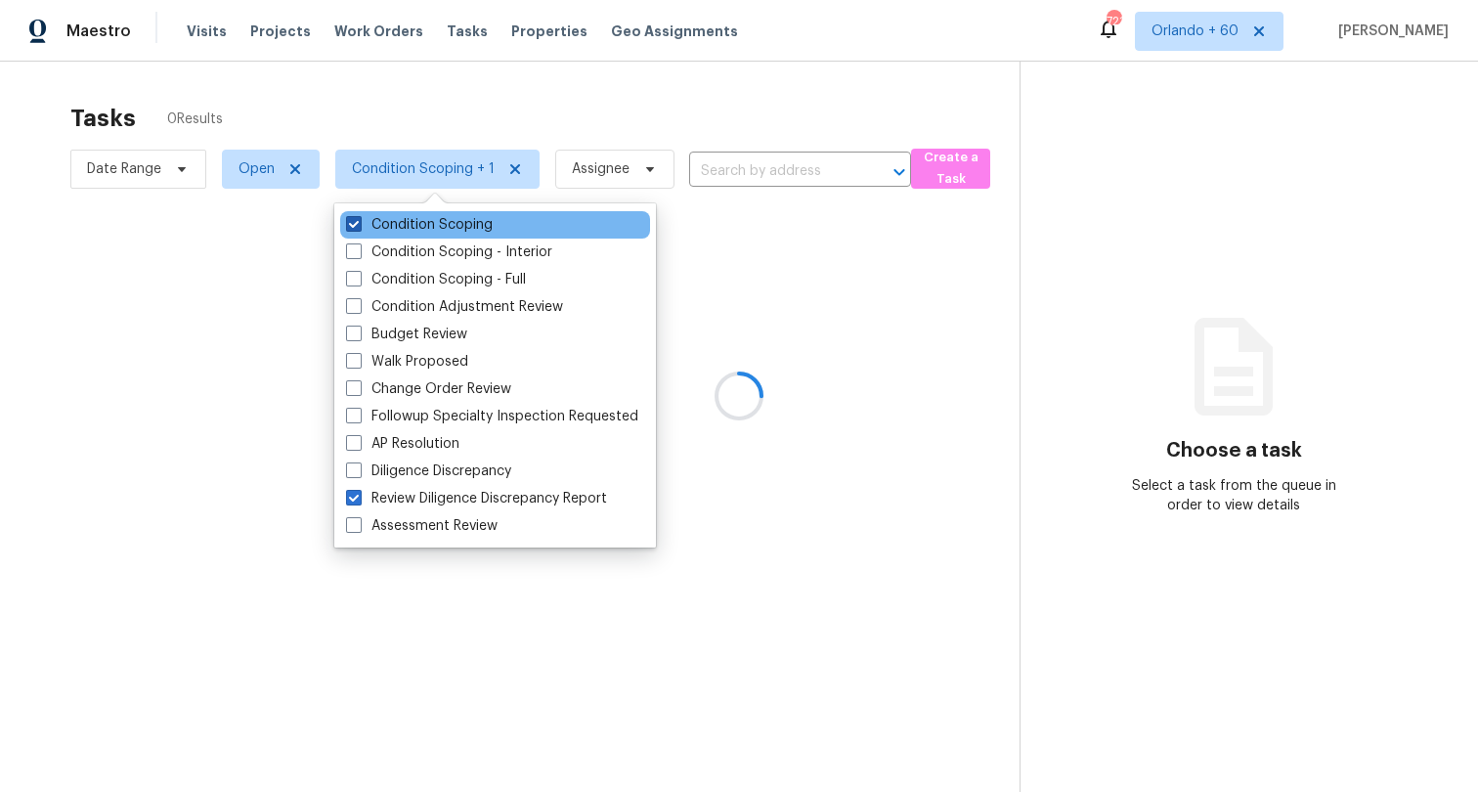
click at [421, 227] on label "Condition Scoping" at bounding box center [419, 225] width 147 height 20
click at [359, 227] on input "Condition Scoping" at bounding box center [352, 221] width 13 height 13
checkbox input "false"
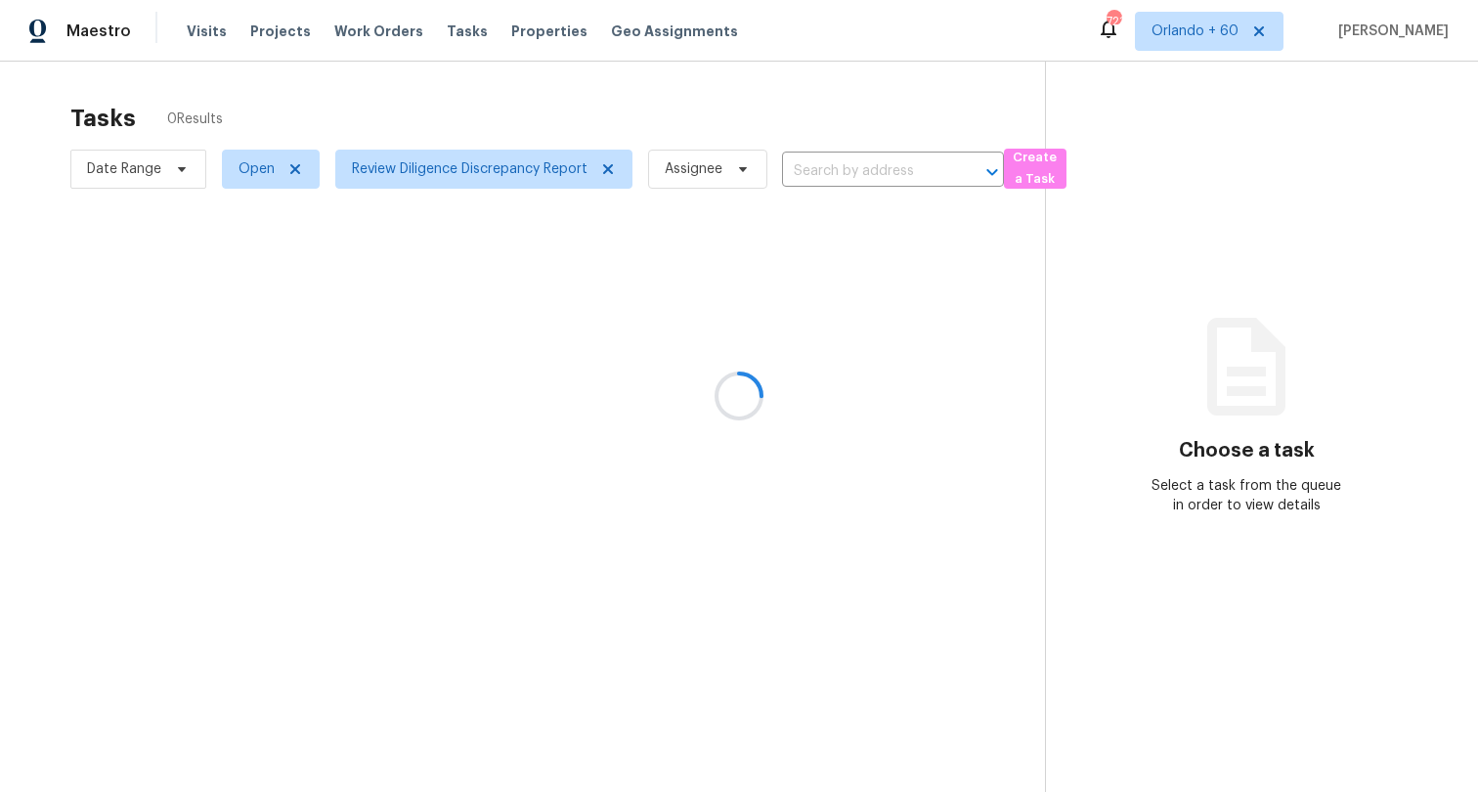
click at [252, 164] on div at bounding box center [739, 396] width 1478 height 792
click at [260, 173] on div at bounding box center [739, 396] width 1478 height 792
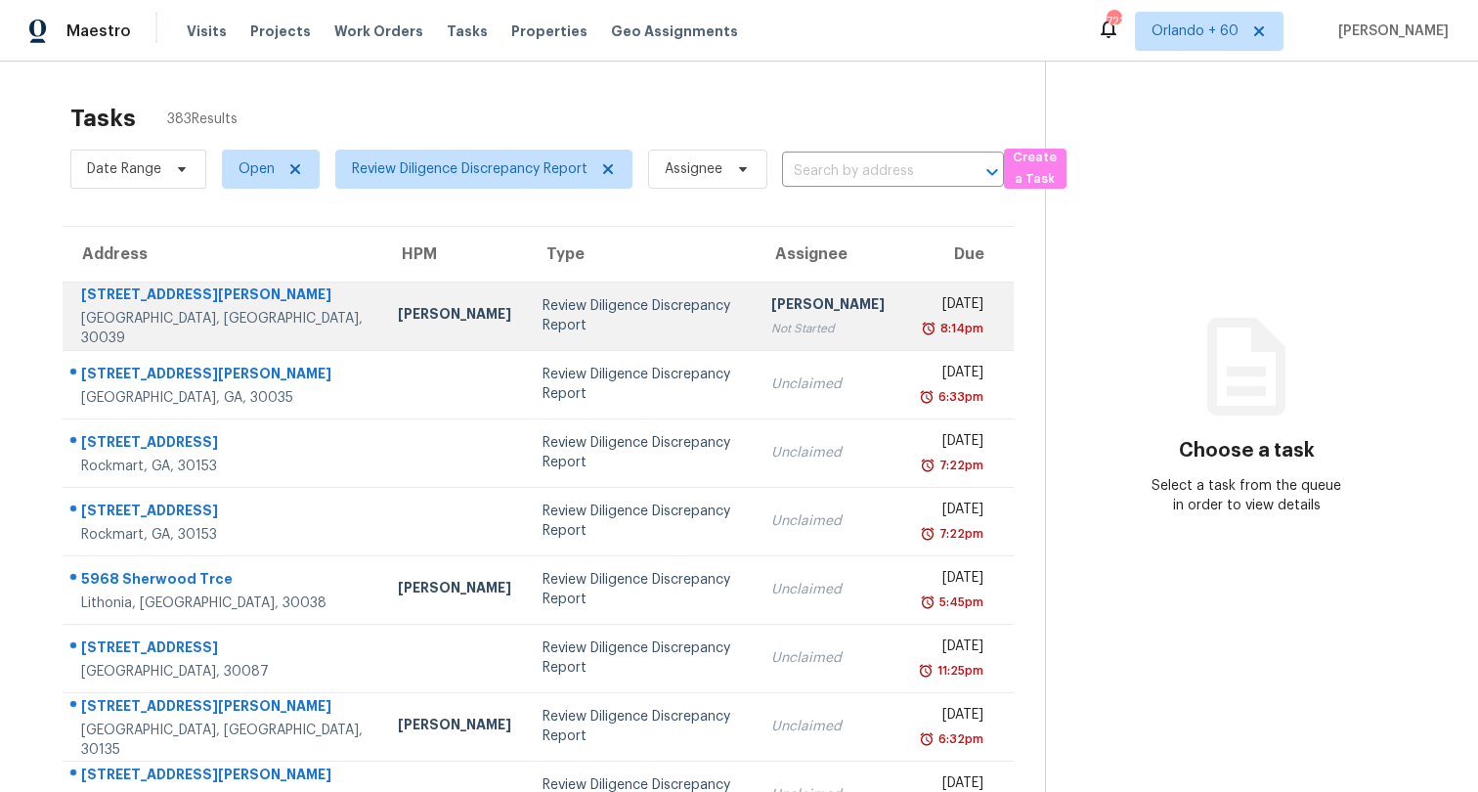
click at [558, 323] on div "Review Diligence Discrepancy Report" at bounding box center [640, 315] width 197 height 39
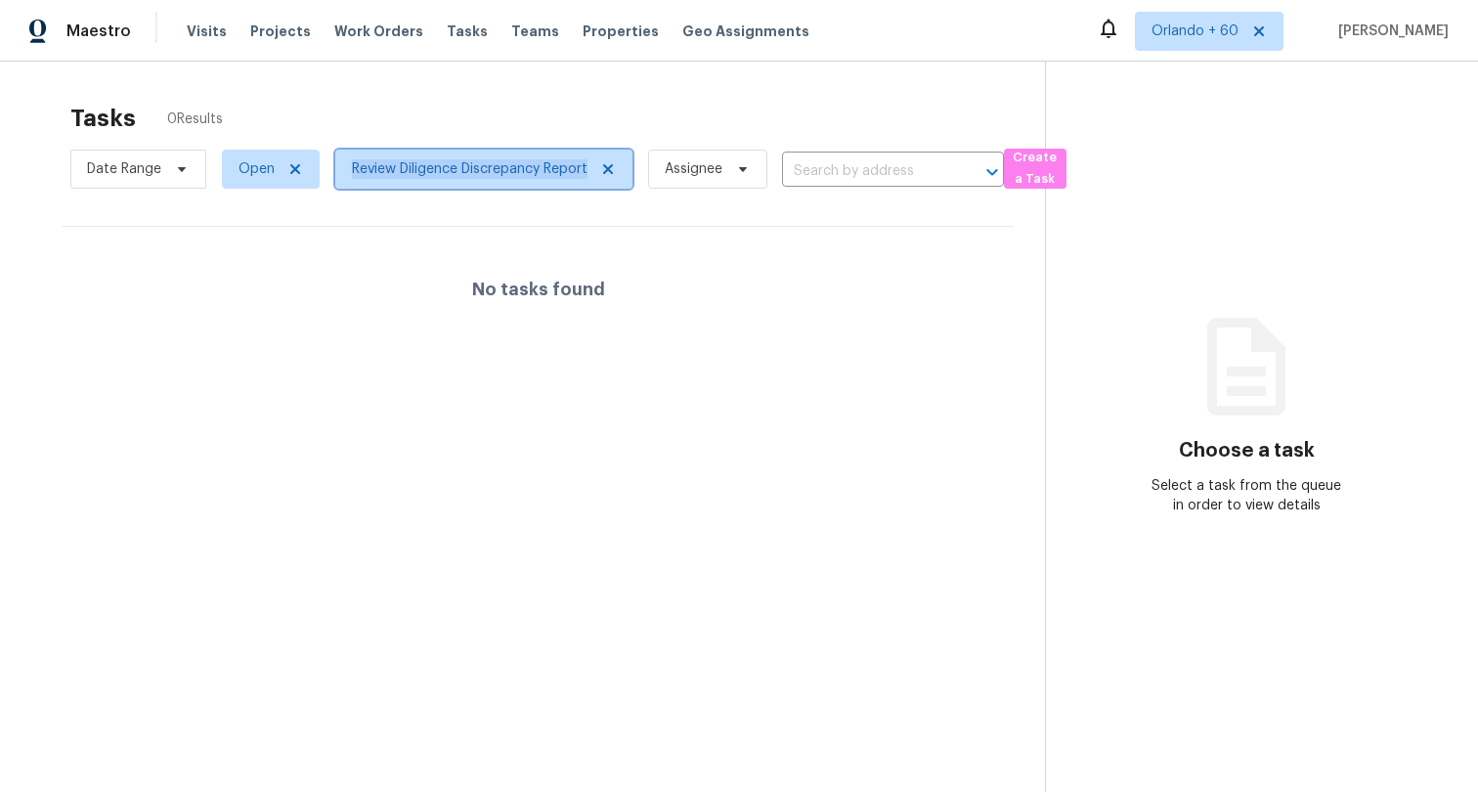
copy span "Review Diligence Discrepancy Report"
drag, startPoint x: 341, startPoint y: 174, endPoint x: 658, endPoint y: 122, distance: 320.8
click at [658, 122] on div "Tasks 0 Results Date Range Open Review Diligence Discrepancy Report Assignee ​ …" at bounding box center [557, 144] width 974 height 102
click at [658, 122] on div "Tasks 0 Results" at bounding box center [557, 118] width 974 height 51
click at [431, 161] on span "Review Diligence Discrepancy Report" at bounding box center [470, 169] width 236 height 20
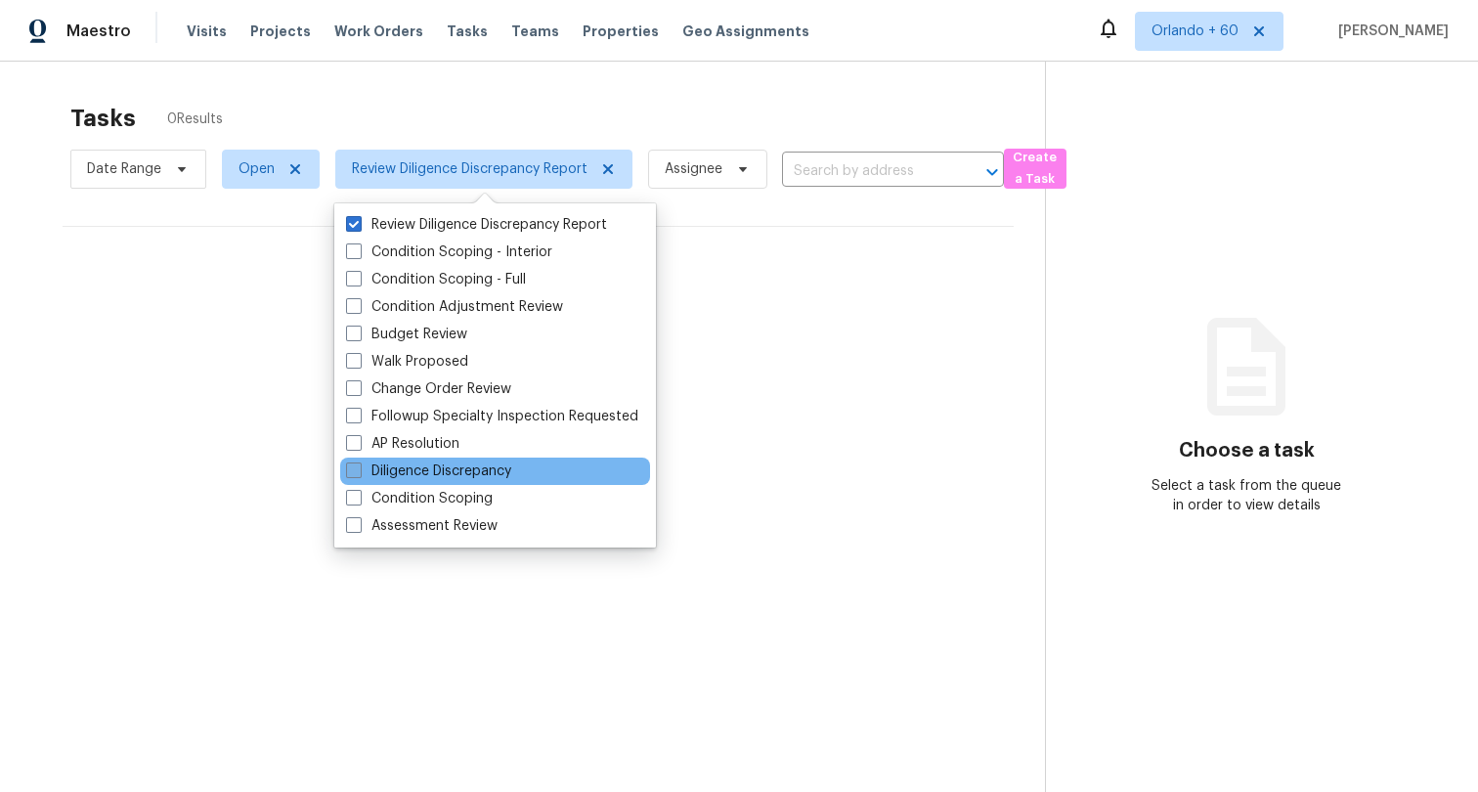
click at [480, 471] on label "Diligence Discrepancy" at bounding box center [428, 471] width 165 height 20
click at [359, 471] on input "Diligence Discrepancy" at bounding box center [352, 467] width 13 height 13
checkbox input "true"
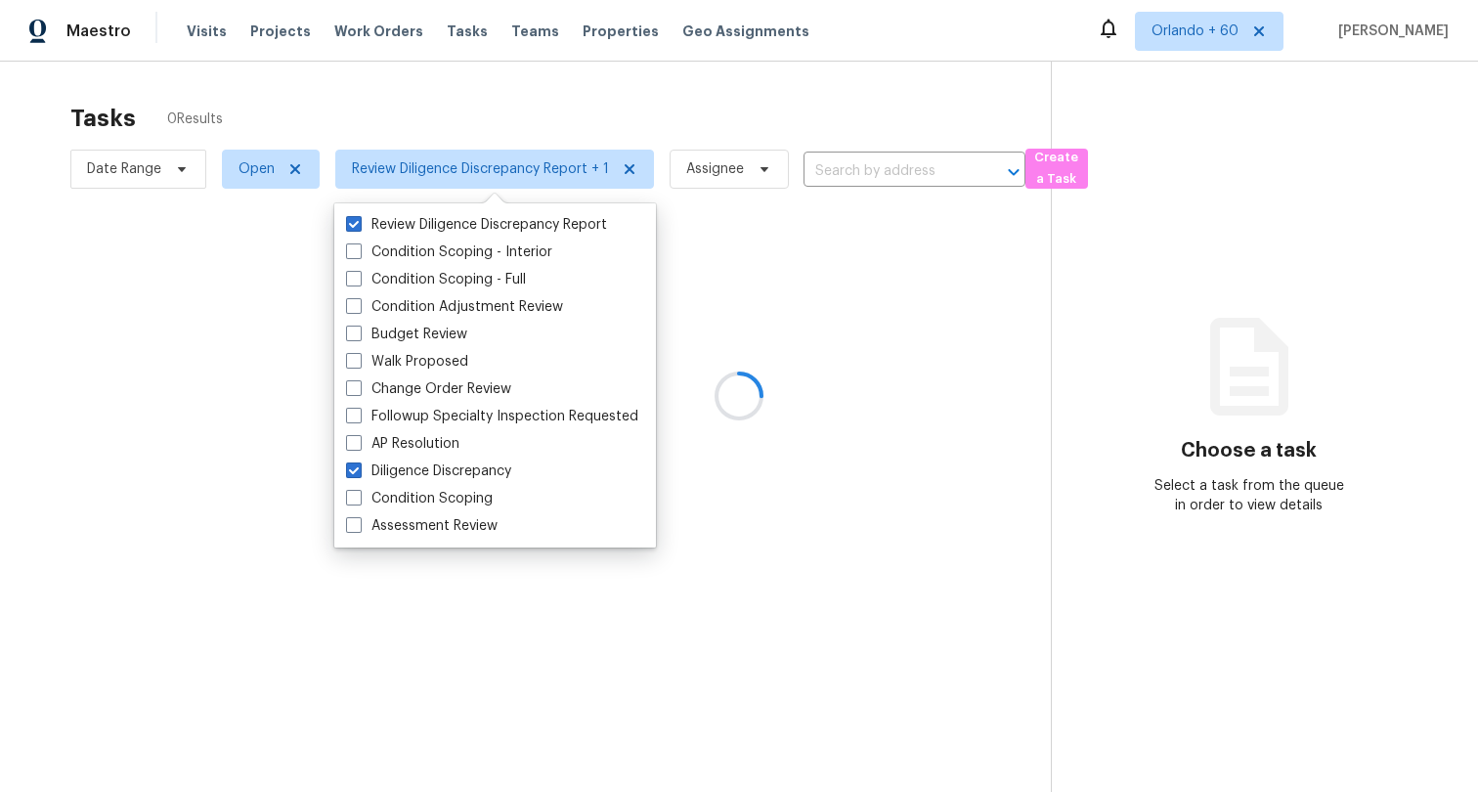
click at [896, 93] on div at bounding box center [739, 396] width 1478 height 792
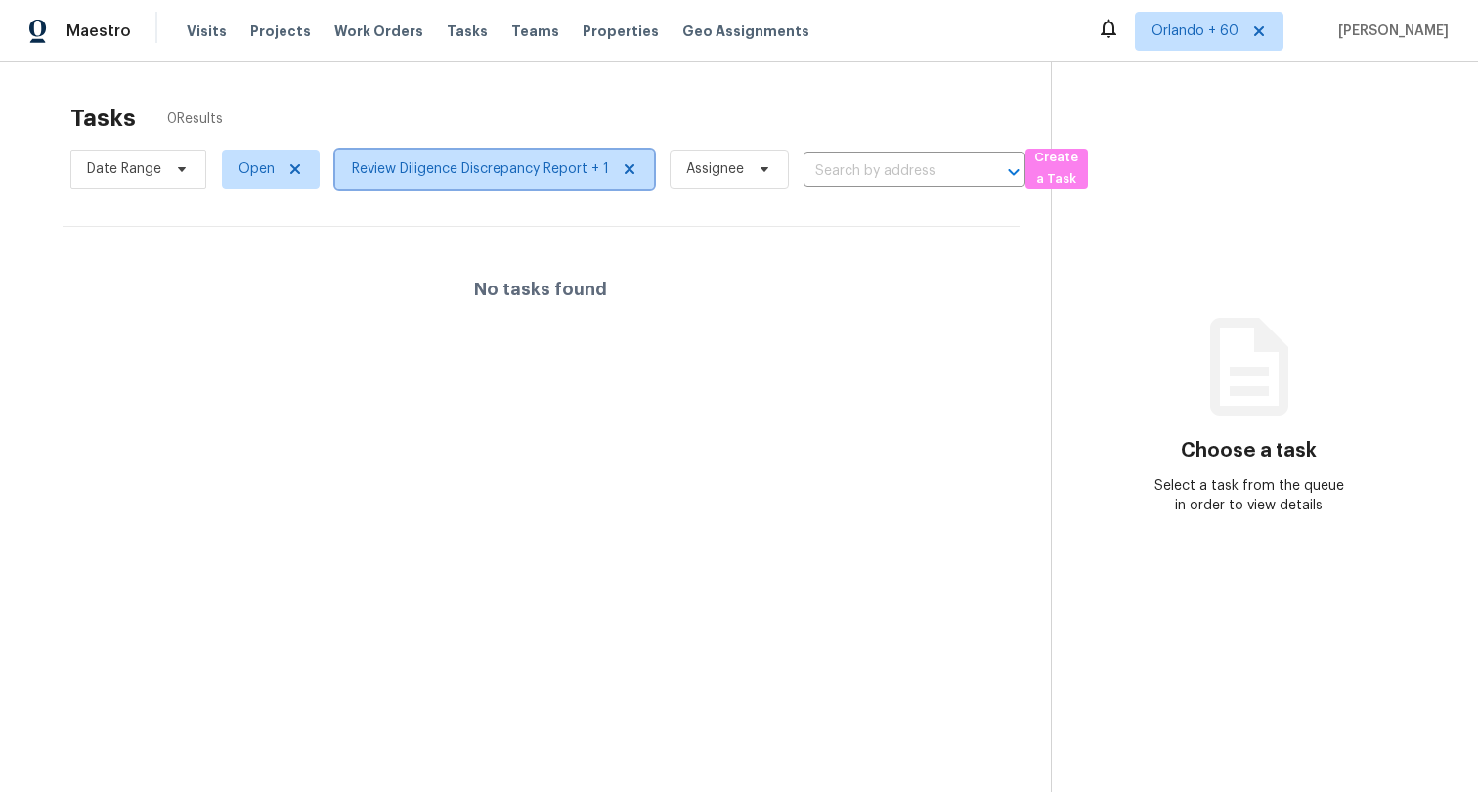
click at [476, 177] on span "Review Diligence Discrepancy Report + 1" at bounding box center [480, 169] width 257 height 20
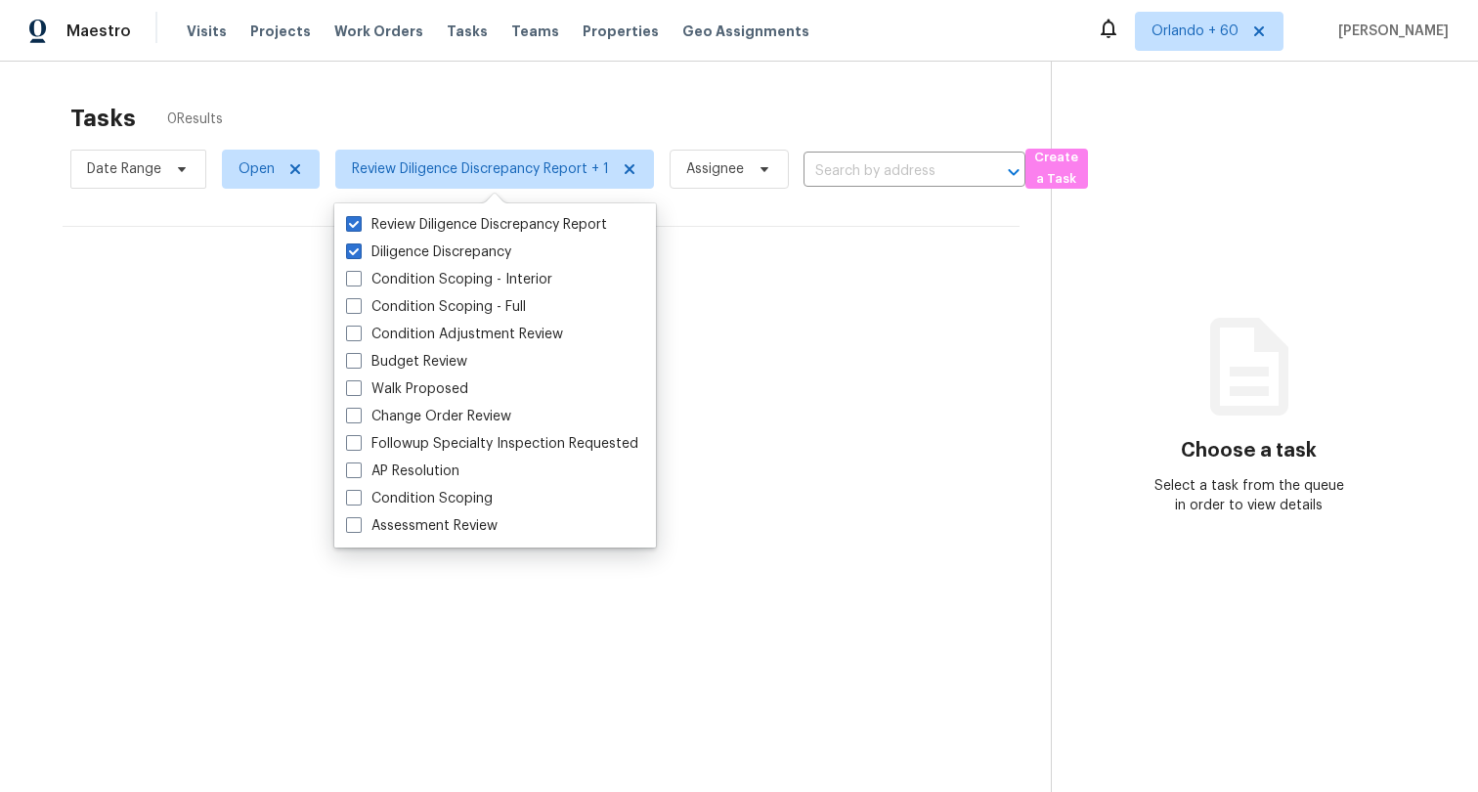
click at [968, 91] on div "Tasks 0 Results Date Range Open Review Diligence Discrepancy Report + 1 Assigne…" at bounding box center [739, 458] width 1478 height 792
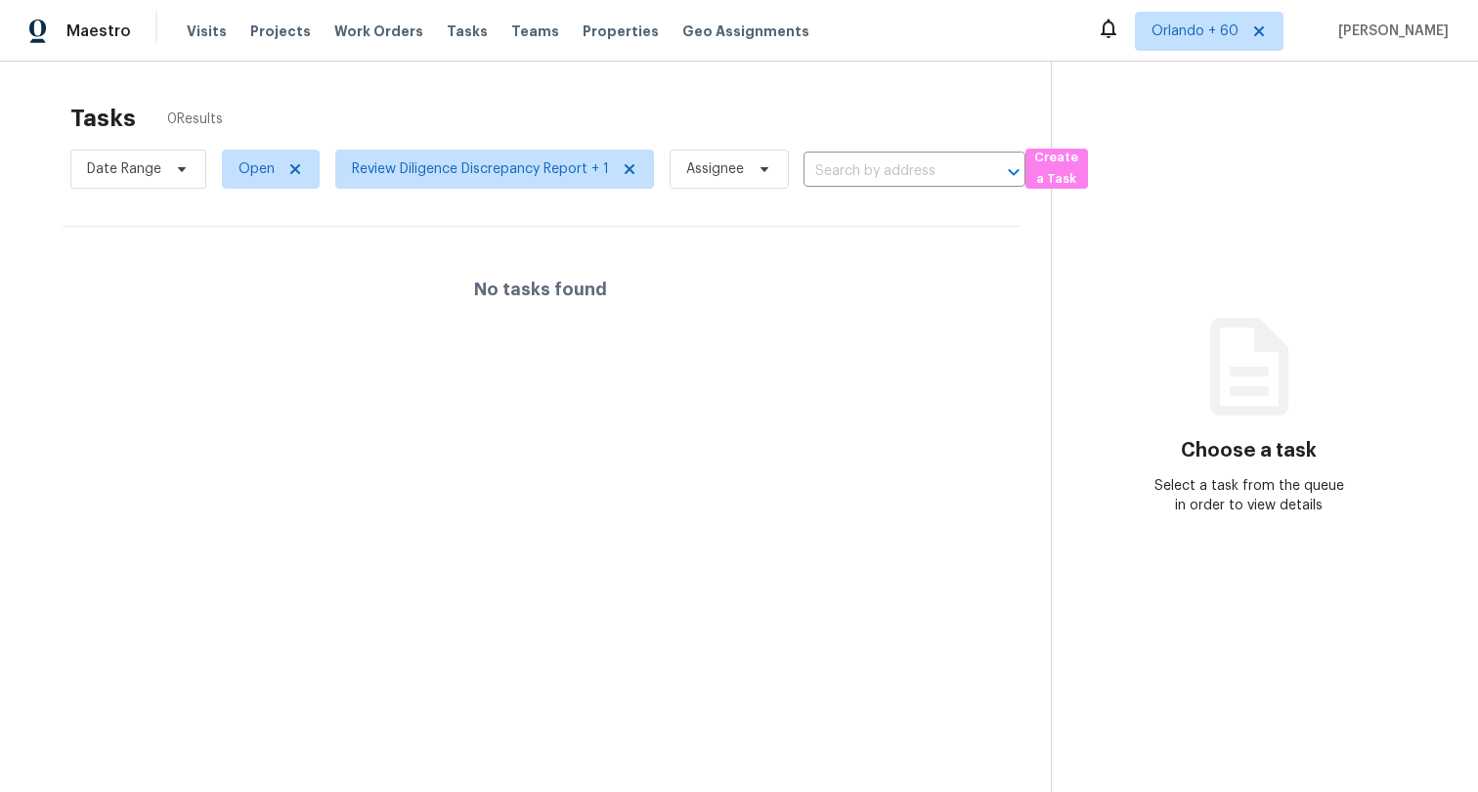
click at [537, 103] on div "Tasks 0 Results" at bounding box center [560, 118] width 980 height 51
click at [939, 85] on div "Tasks 0 Results Date Range Open Review Diligence Discrepancy Report + 1 Assigne…" at bounding box center [739, 458] width 1478 height 792
click at [933, 74] on div "Tasks 0 Results Date Range Open Review Diligence Discrepancy Report + 1 Assigne…" at bounding box center [739, 458] width 1478 height 792
click at [983, 104] on div "Tasks 0 Results" at bounding box center [560, 118] width 980 height 51
click at [924, 105] on div "Tasks 0 Results" at bounding box center [560, 118] width 980 height 51
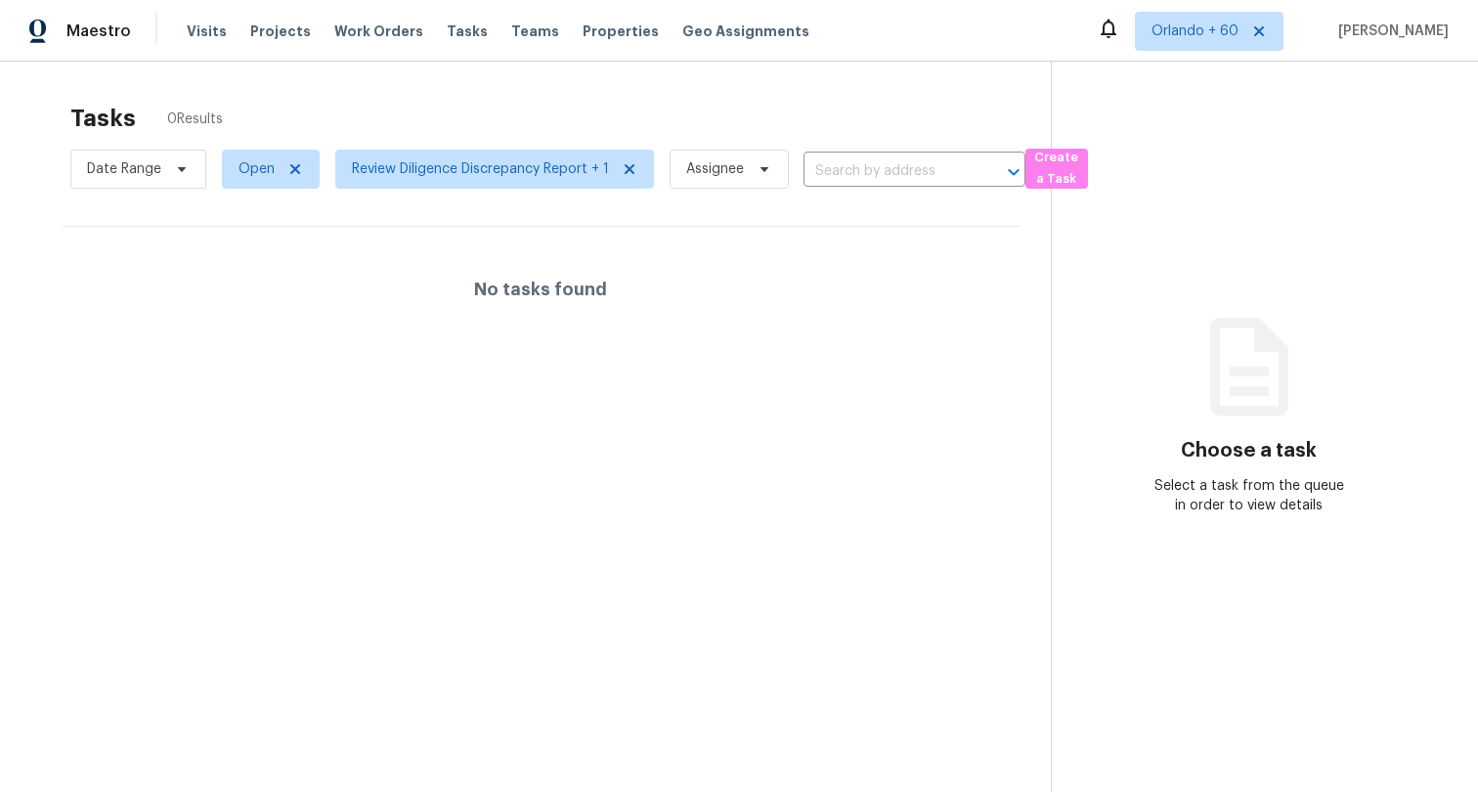
click at [709, 104] on div "Tasks 0 Results" at bounding box center [560, 118] width 980 height 51
click at [494, 174] on div at bounding box center [739, 396] width 1478 height 792
drag, startPoint x: 588, startPoint y: 168, endPoint x: 383, endPoint y: 170, distance: 205.2
click at [383, 170] on div at bounding box center [739, 396] width 1478 height 792
click at [460, 159] on span "Review Diligence Discrepancy Report + 1" at bounding box center [480, 169] width 257 height 20
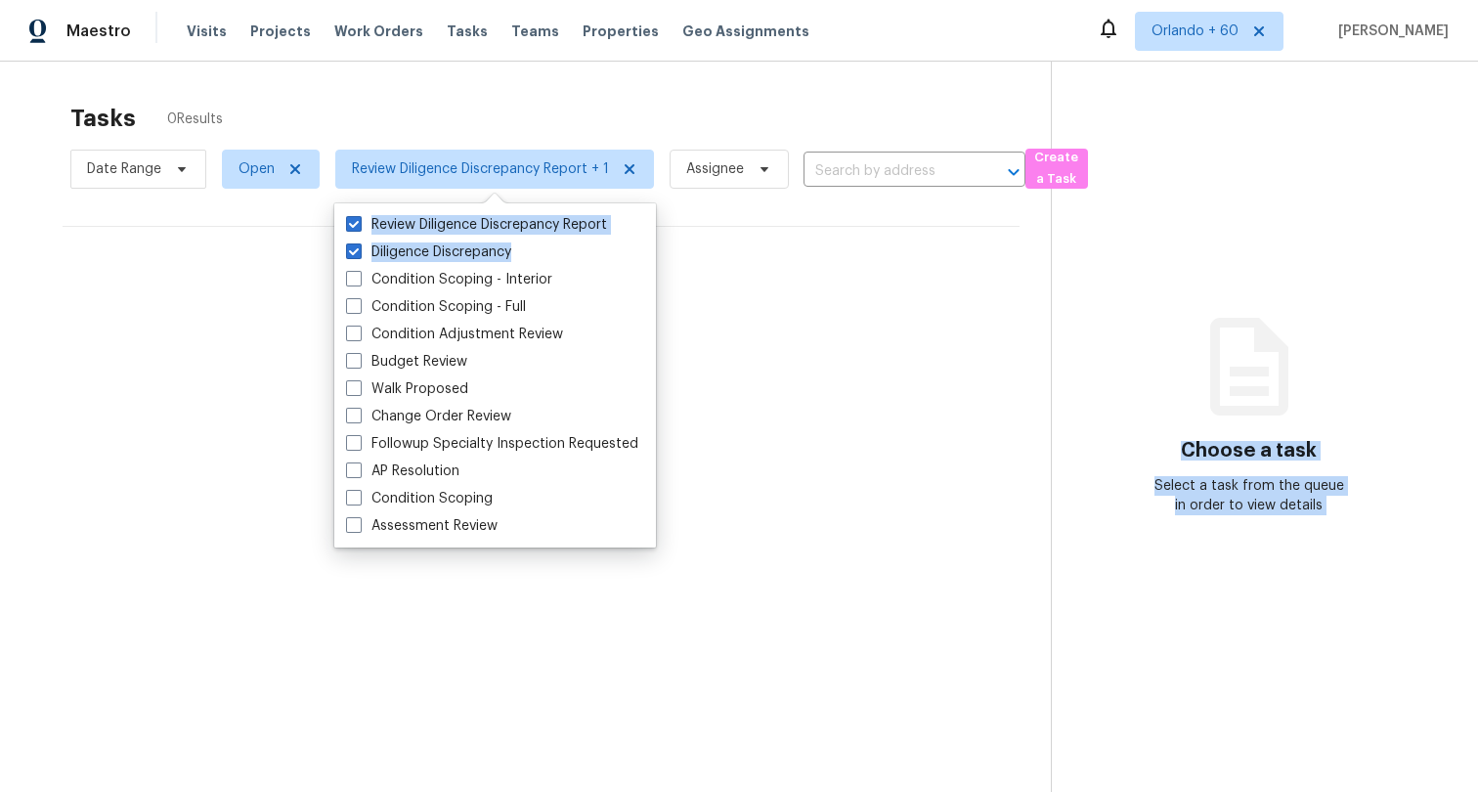
drag, startPoint x: 526, startPoint y: 259, endPoint x: 775, endPoint y: 302, distance: 252.9
click at [775, 302] on body "Maestro Visits Projects Work Orders Tasks Teams Properties Geo Assignments [GEO…" at bounding box center [739, 396] width 1478 height 792
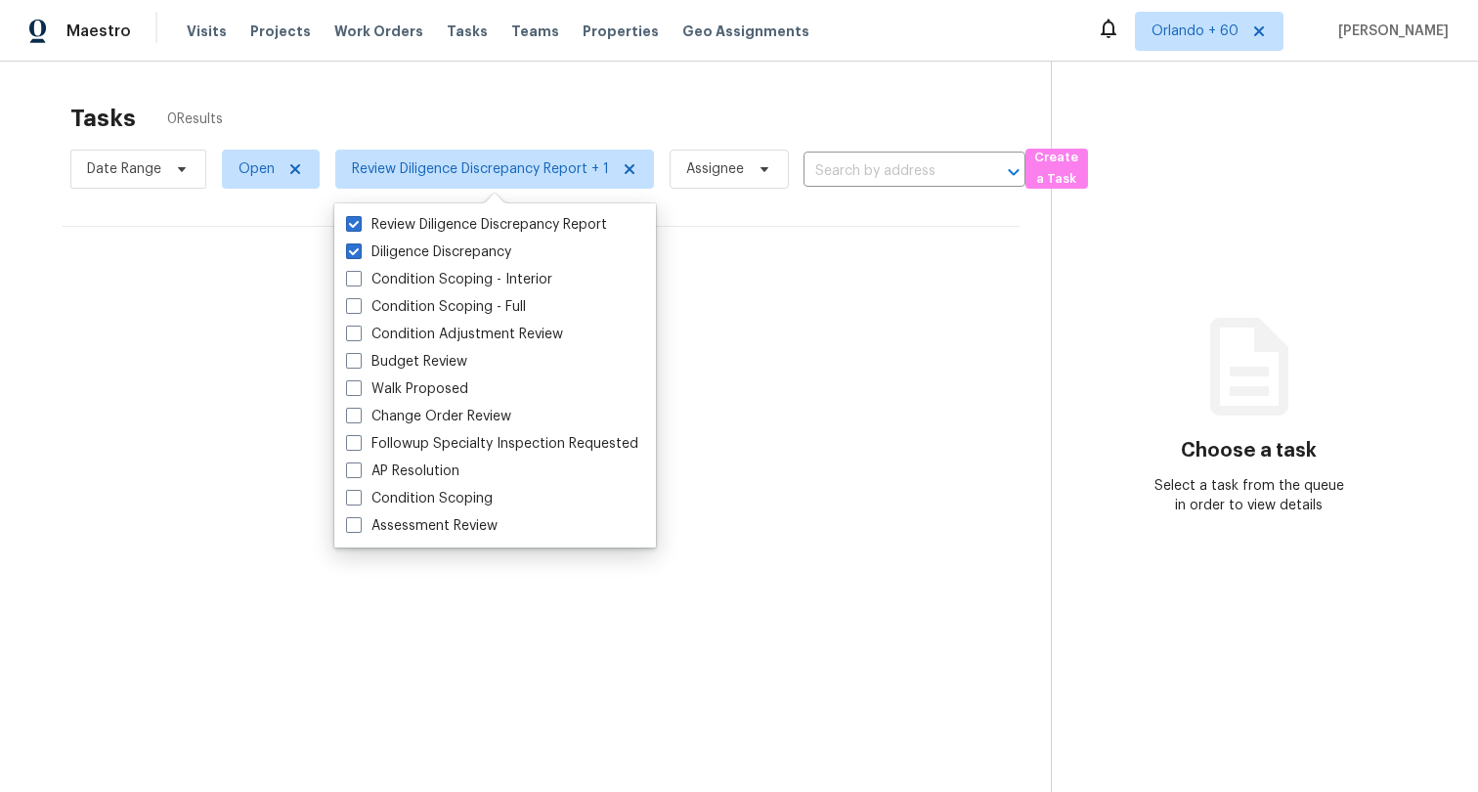
click at [890, 112] on div "Tasks 0 Results" at bounding box center [560, 118] width 980 height 51
